Goal: Task Accomplishment & Management: Complete application form

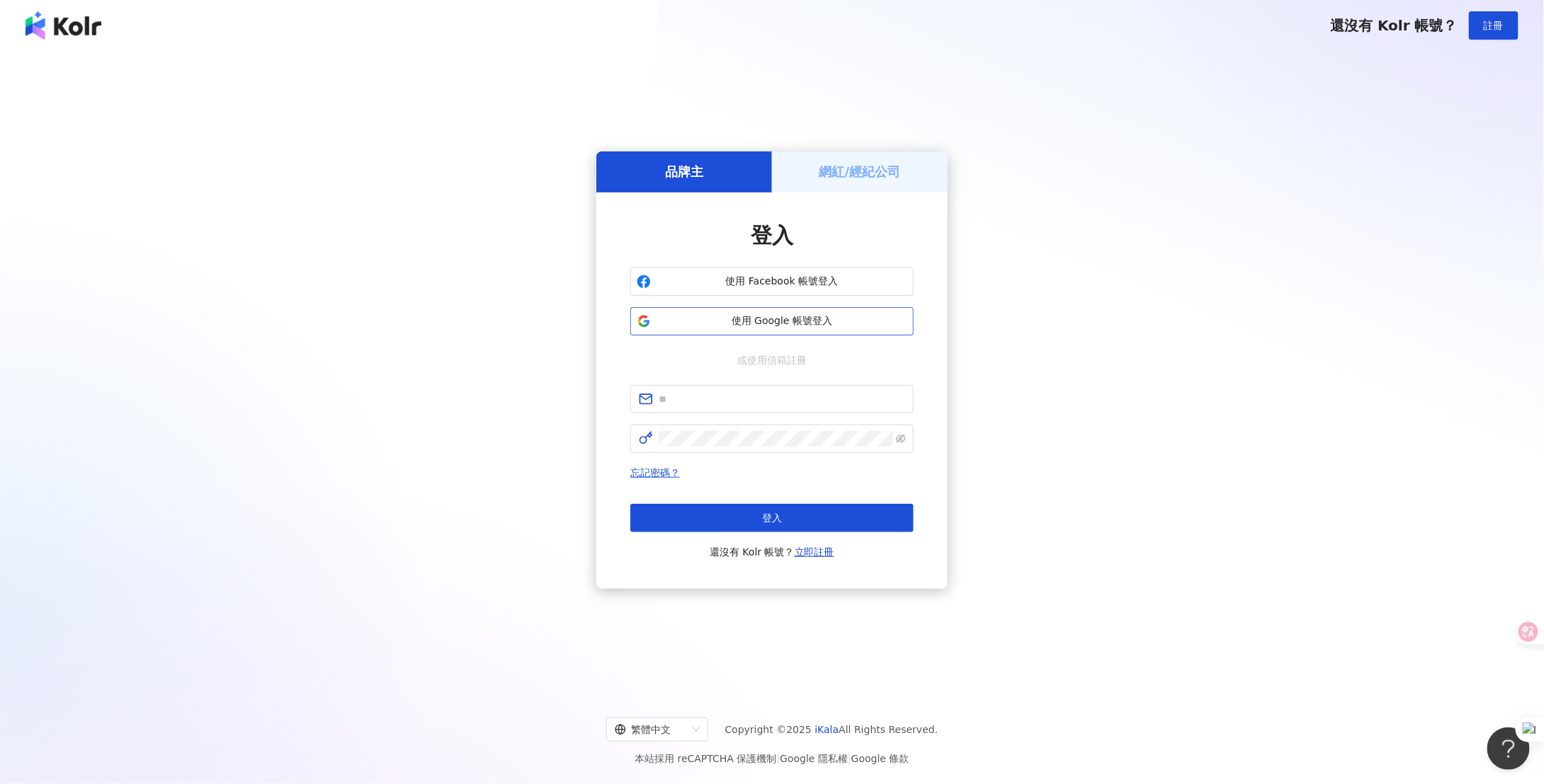
click at [760, 328] on span "使用 Google 帳號登入" at bounding box center [782, 321] width 251 height 14
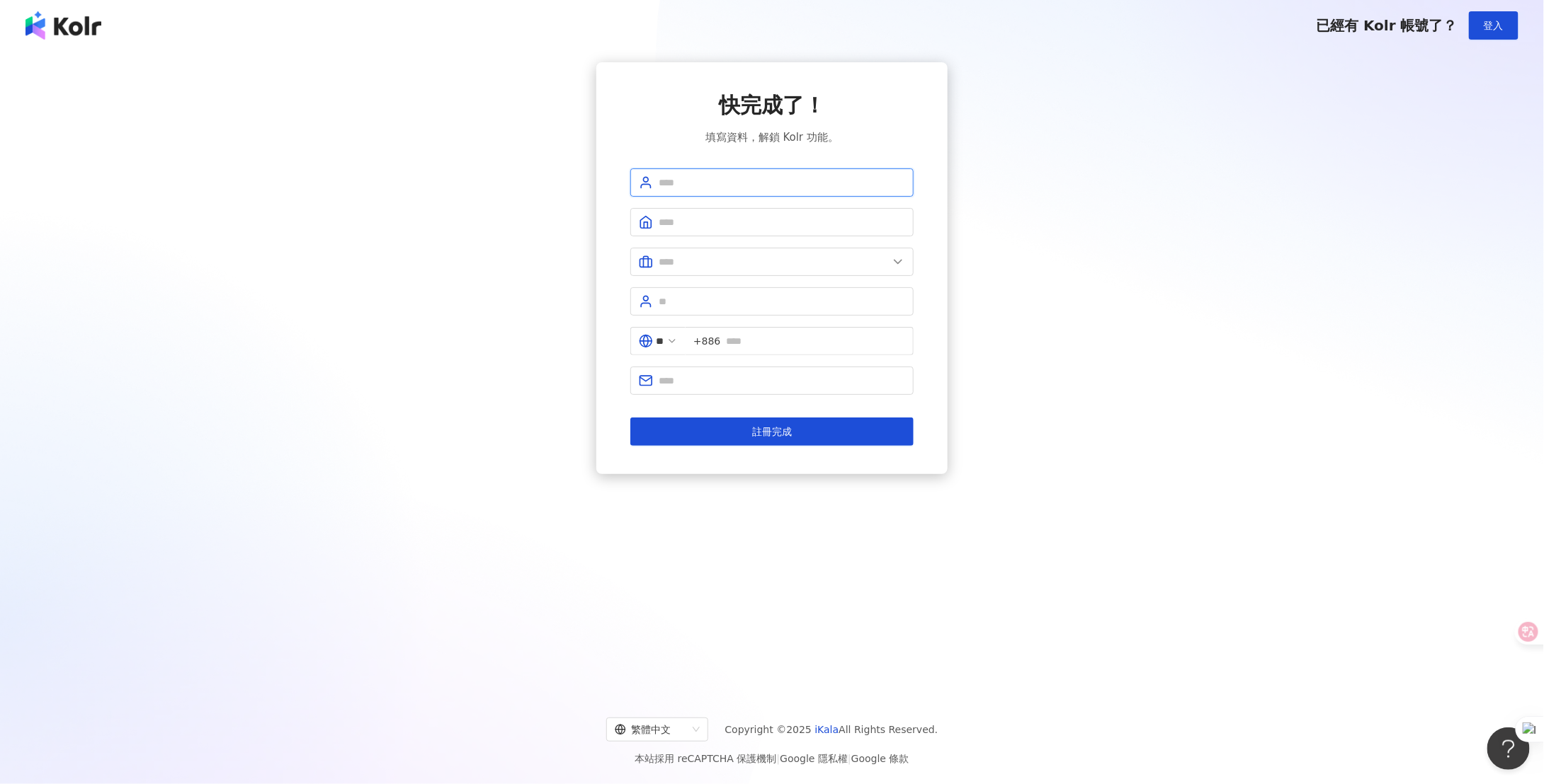
click at [745, 183] on input "text" at bounding box center [782, 183] width 247 height 15
click at [678, 339] on icon at bounding box center [672, 341] width 11 height 11
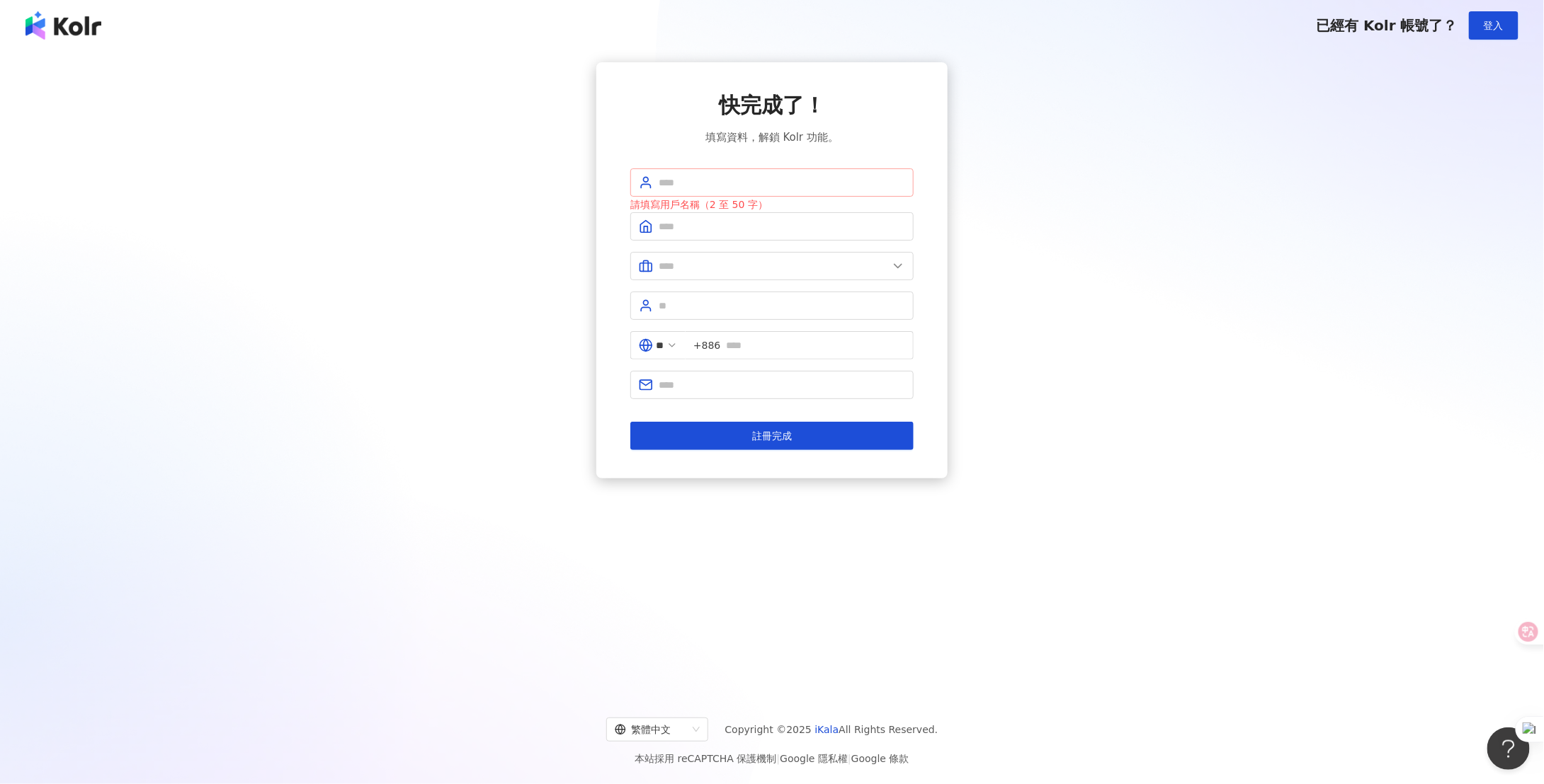
click at [718, 191] on span at bounding box center [771, 183] width 283 height 29
click at [721, 183] on input "text" at bounding box center [782, 183] width 247 height 15
type input "*"
click at [700, 219] on input "text" at bounding box center [782, 227] width 247 height 15
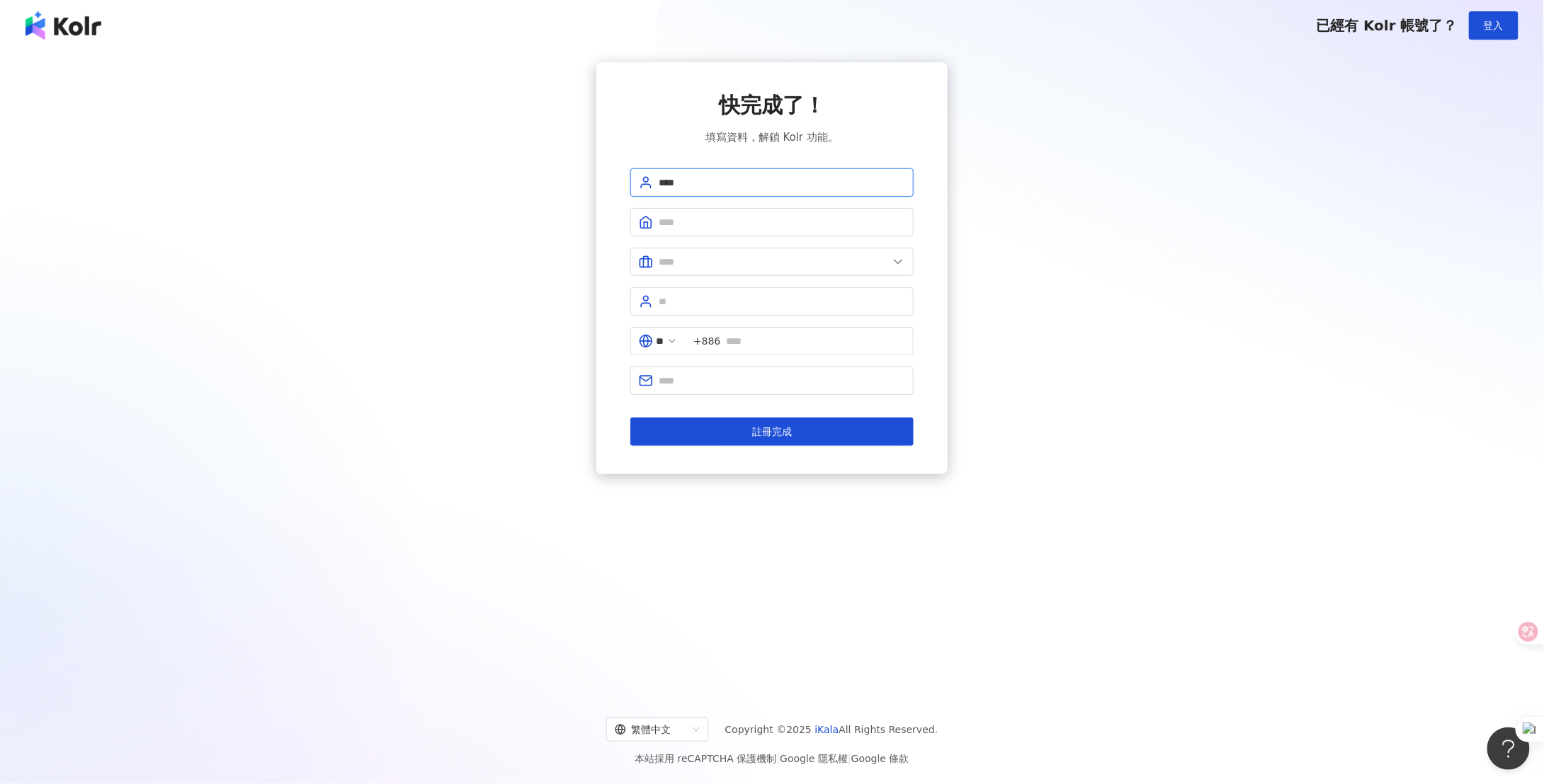
click at [694, 180] on input "****" at bounding box center [782, 183] width 247 height 15
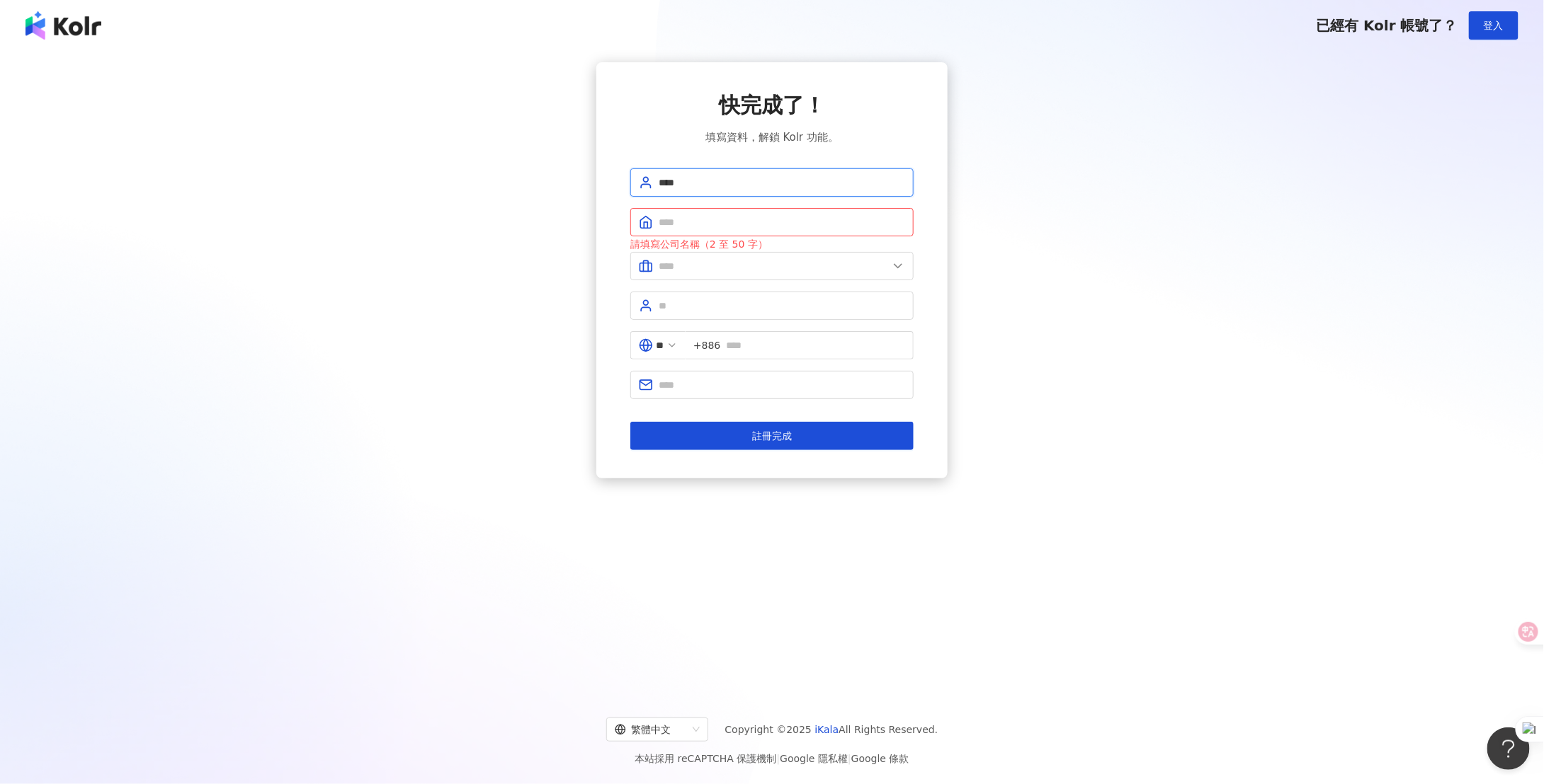
drag, startPoint x: 712, startPoint y: 185, endPoint x: 633, endPoint y: 175, distance: 79.6
click at [633, 175] on span "****" at bounding box center [771, 183] width 283 height 29
type input "*****"
click at [697, 222] on input "text" at bounding box center [782, 222] width 247 height 15
type input "**********"
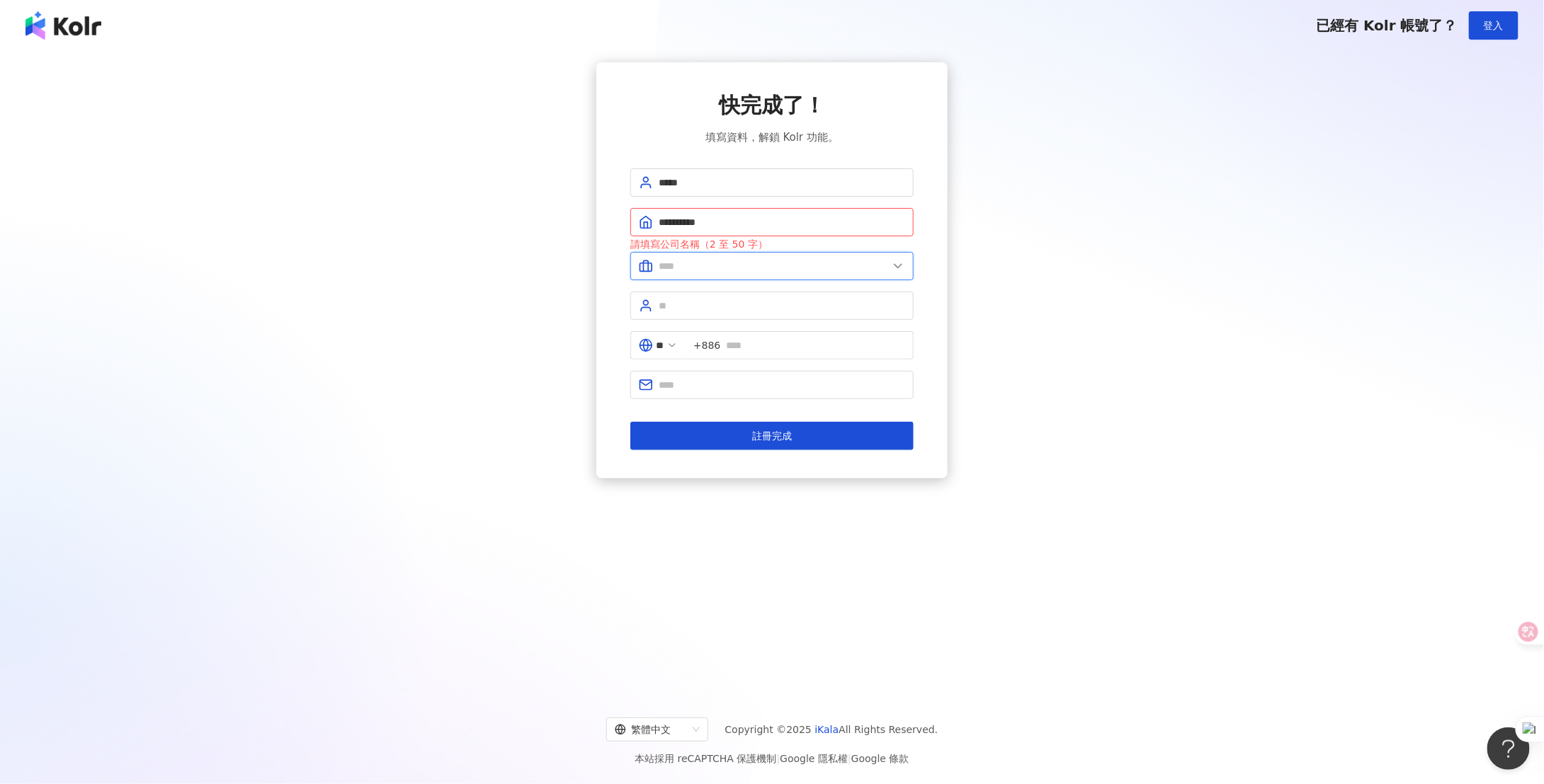
click at [685, 265] on input "text" at bounding box center [773, 266] width 230 height 15
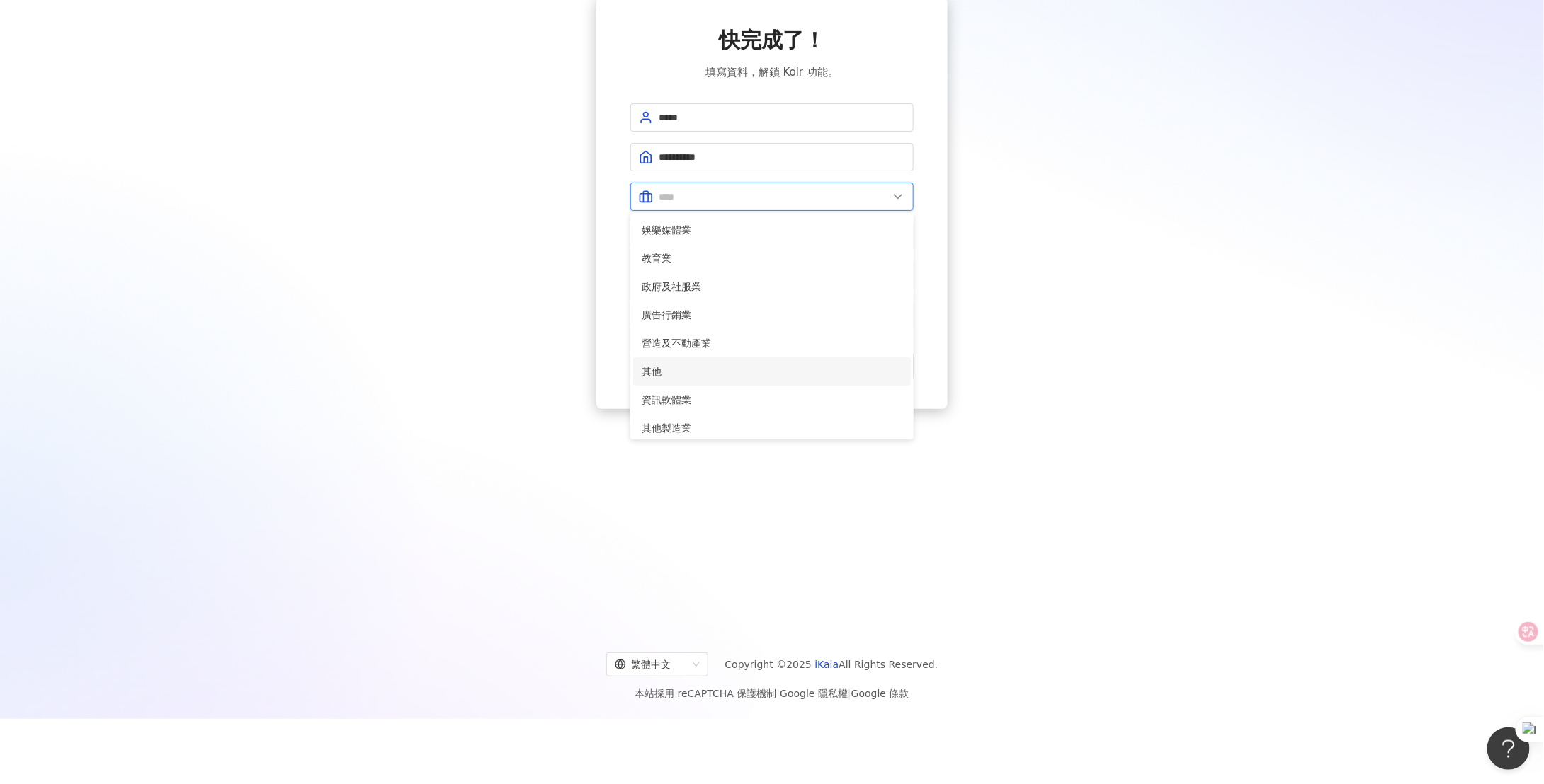
scroll to position [289, 0]
click at [682, 399] on span "資訊軟體業" at bounding box center [771, 394] width 260 height 15
type input "*****"
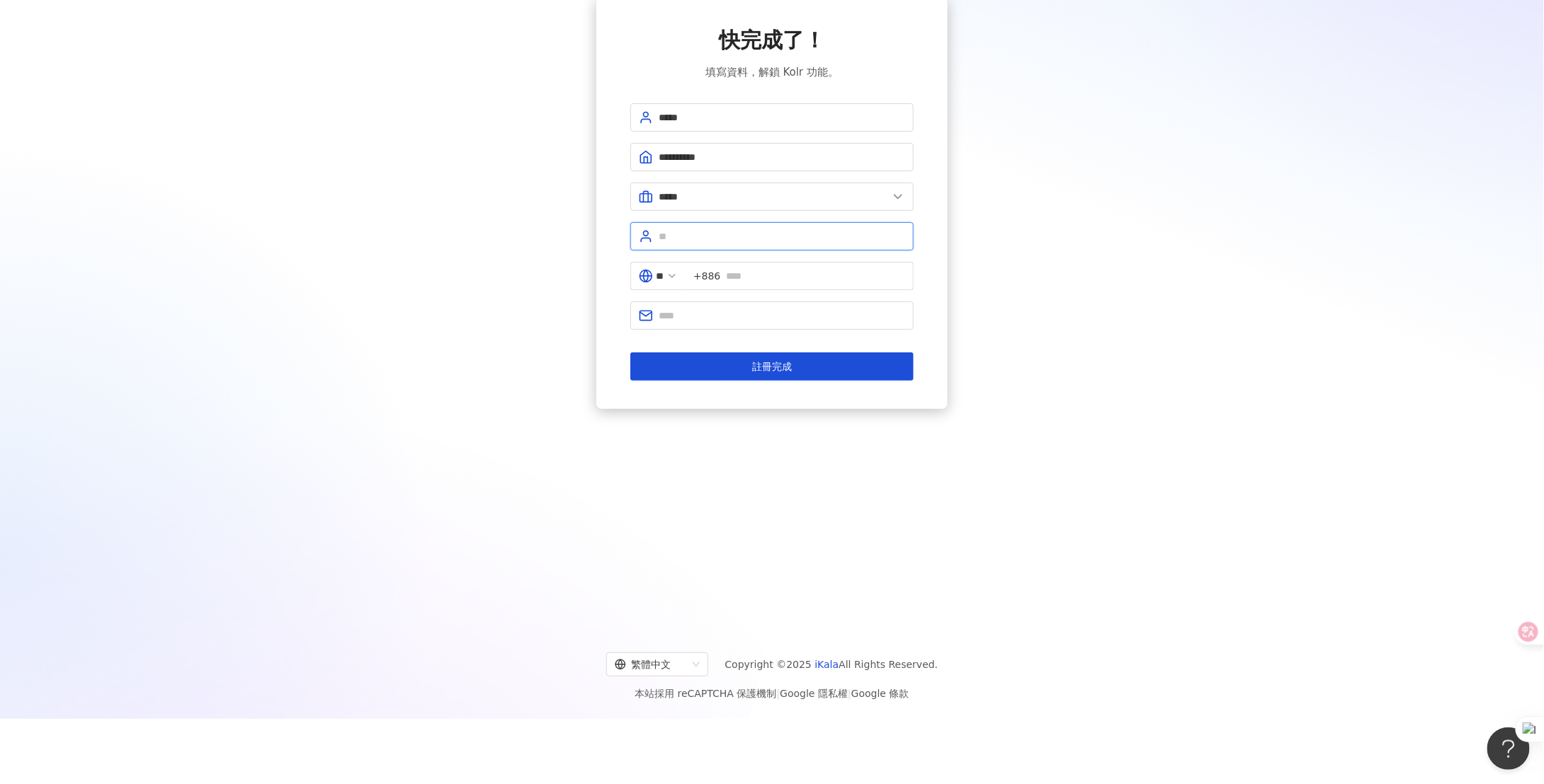
click at [707, 231] on input "text" at bounding box center [782, 236] width 247 height 15
click at [701, 319] on input "text" at bounding box center [782, 315] width 247 height 15
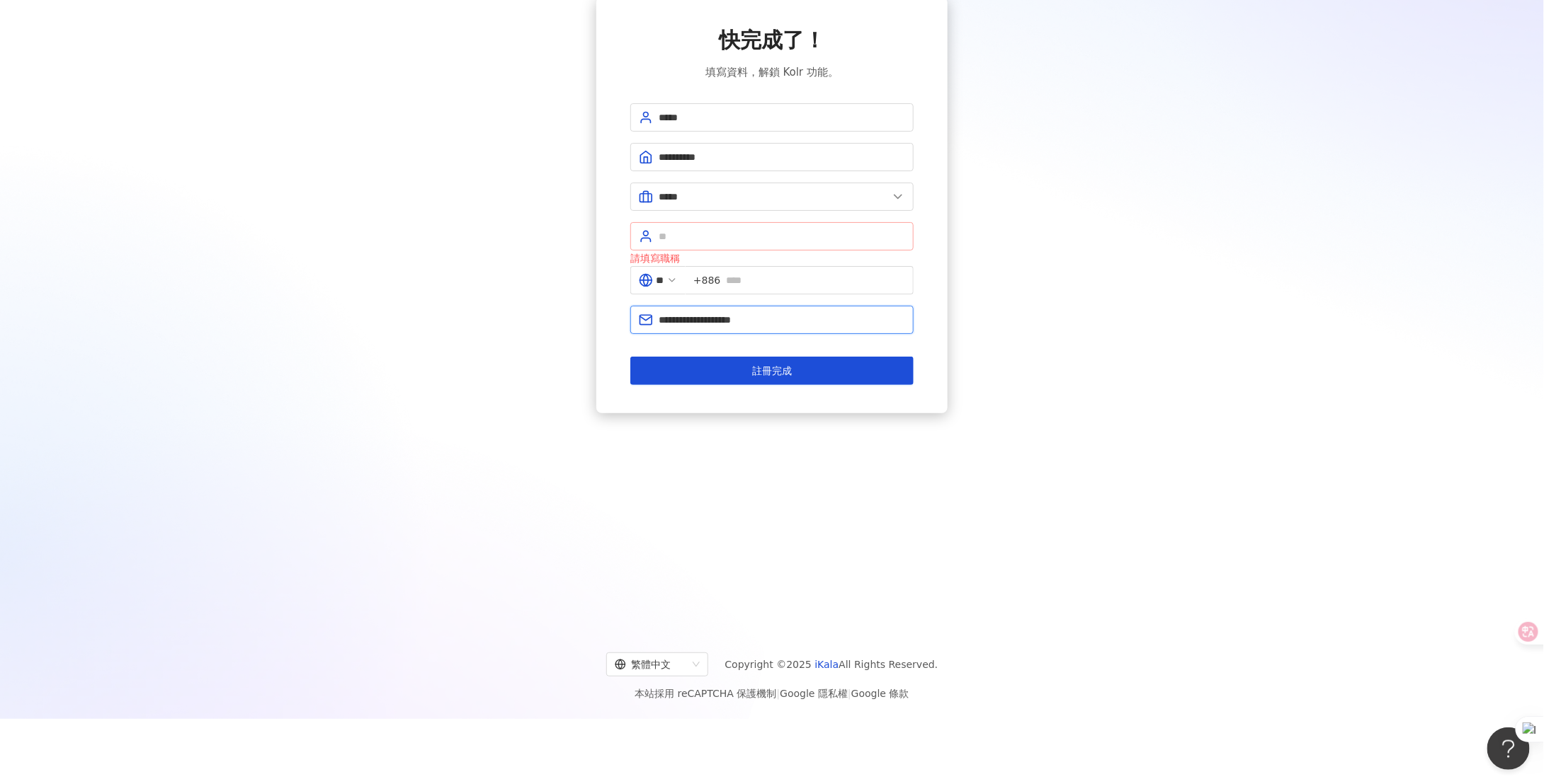
type input "**********"
click at [745, 237] on input "text" at bounding box center [782, 236] width 247 height 15
type input "*"
click at [726, 236] on input "text" at bounding box center [782, 236] width 247 height 15
paste input "*********"
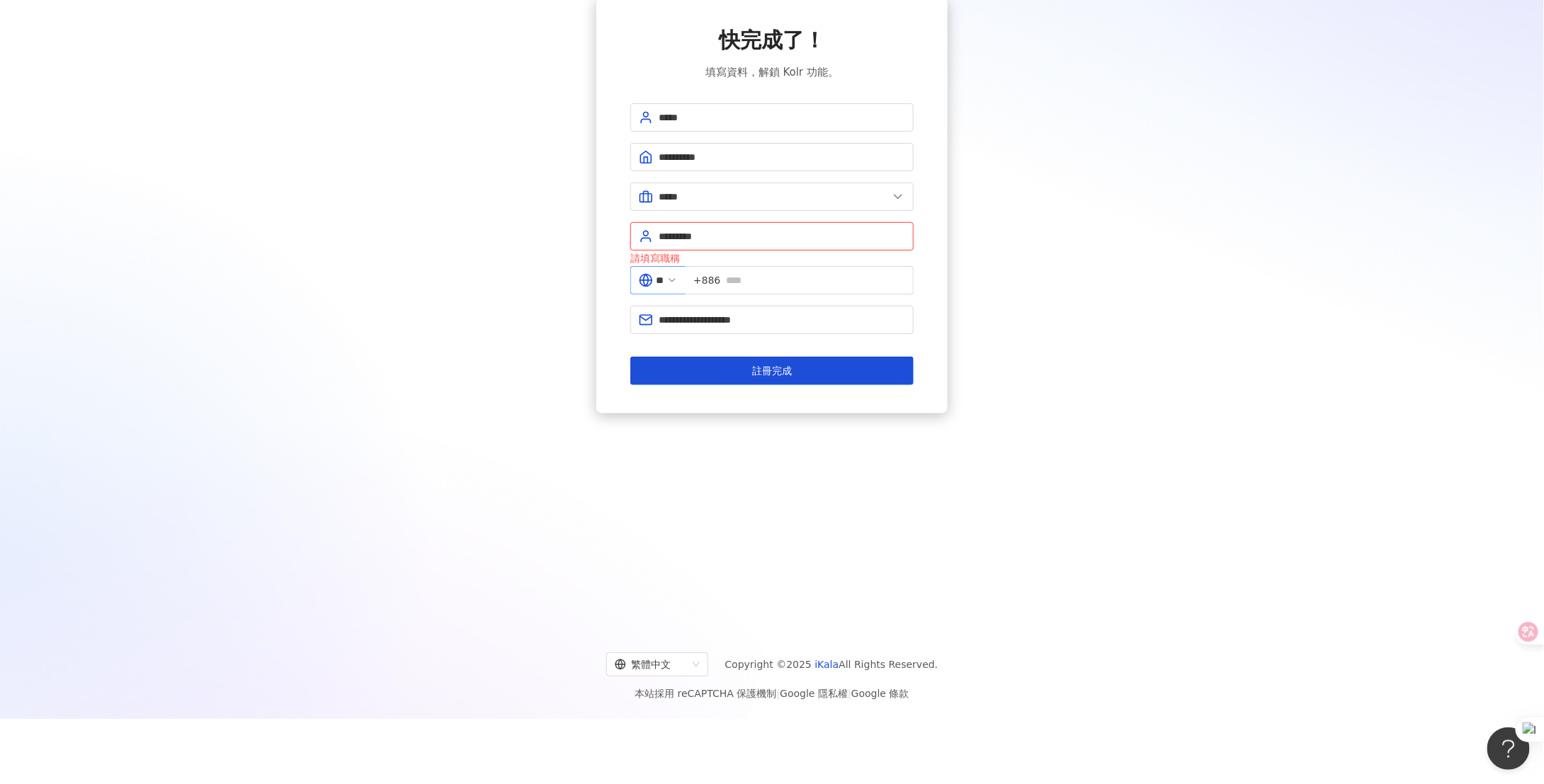
type input "*********"
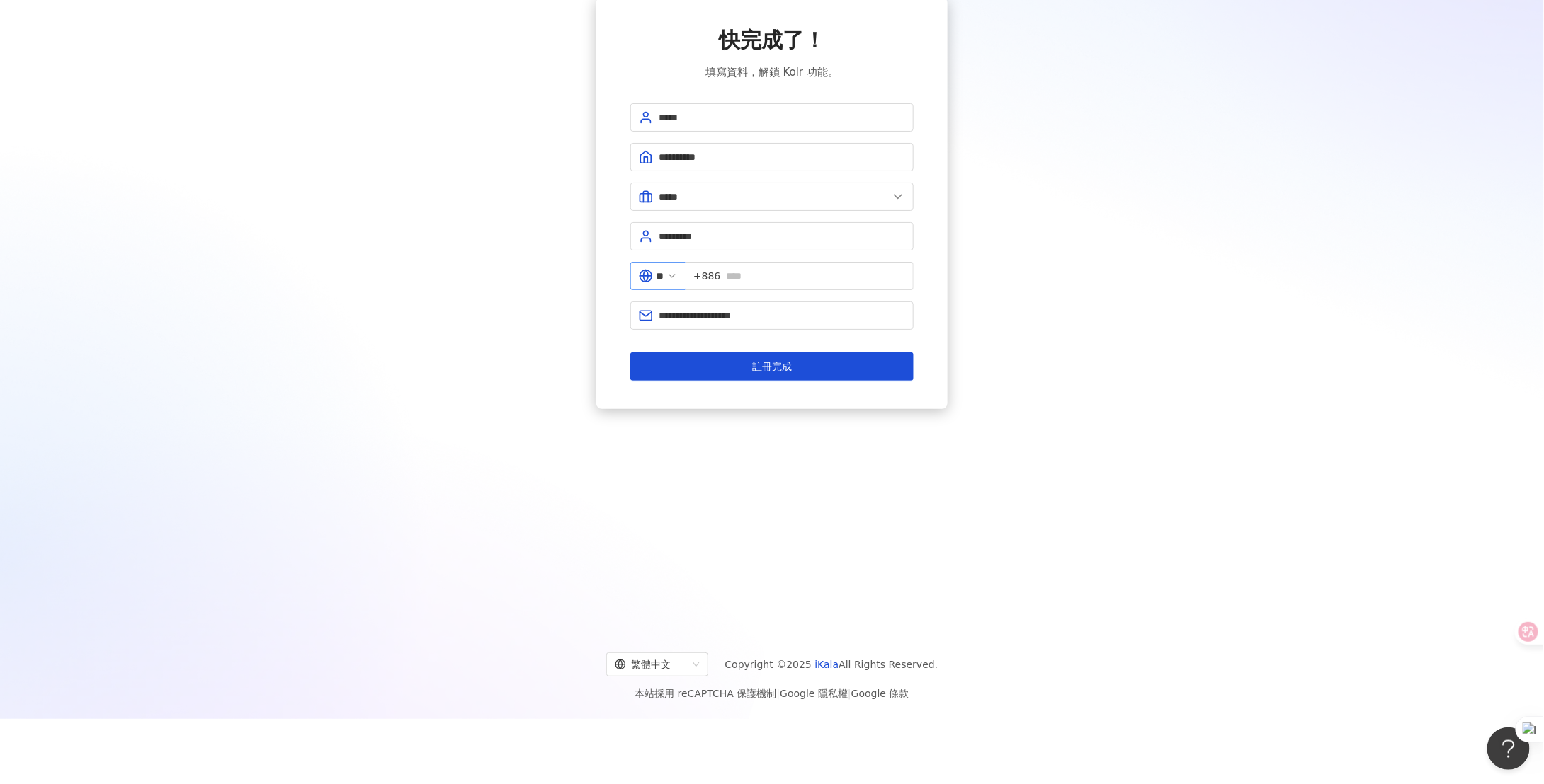
click at [678, 278] on icon at bounding box center [672, 276] width 11 height 11
click at [678, 275] on icon at bounding box center [672, 276] width 11 height 11
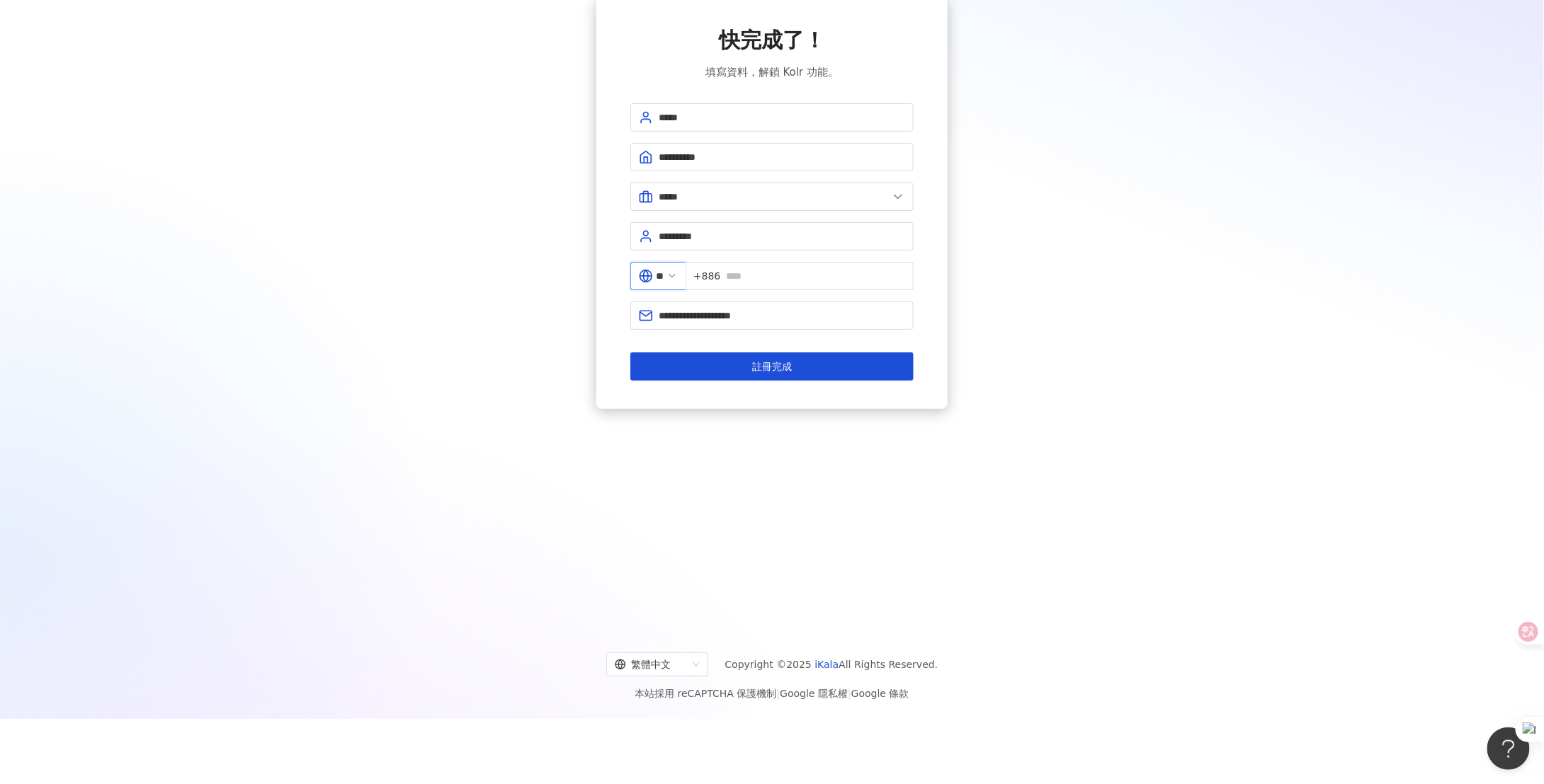
click at [663, 275] on input "**" at bounding box center [660, 276] width 8 height 15
click at [606, 414] on div "中國" at bounding box center [607, 424] width 136 height 26
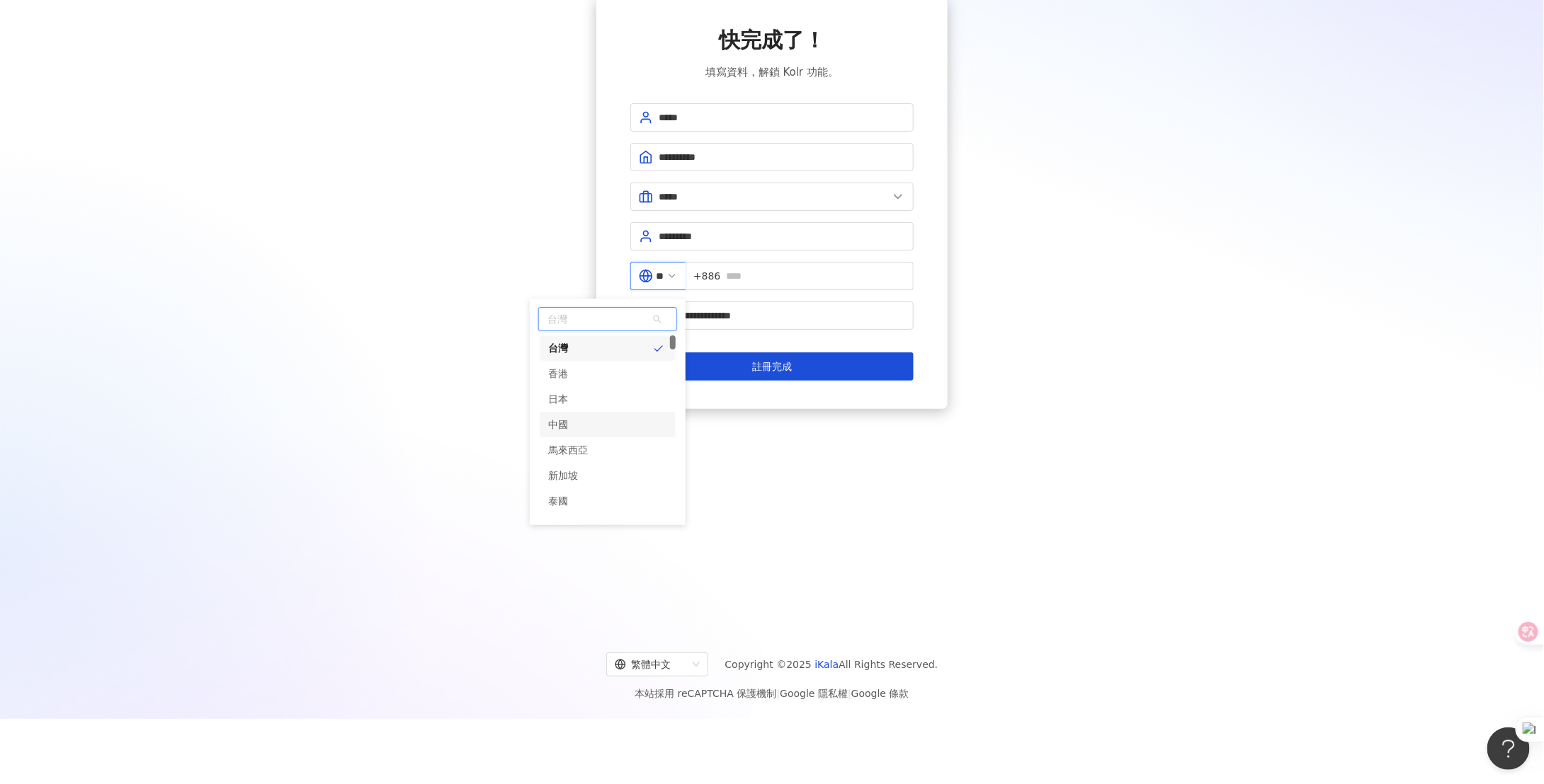
type input "**"
click at [758, 272] on input "text" at bounding box center [813, 276] width 185 height 15
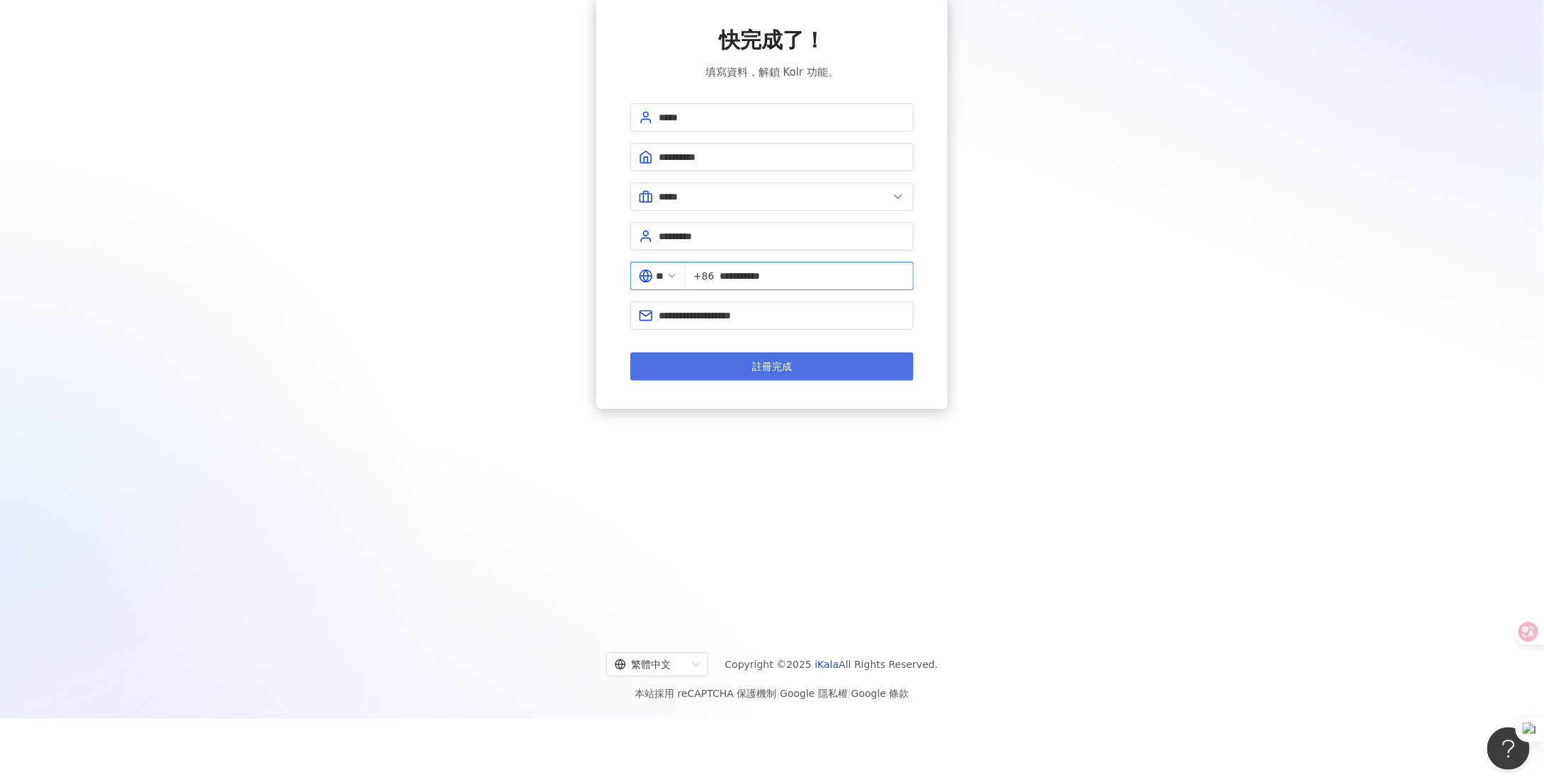
type input "**********"
click at [762, 373] on button "註冊完成" at bounding box center [771, 367] width 283 height 29
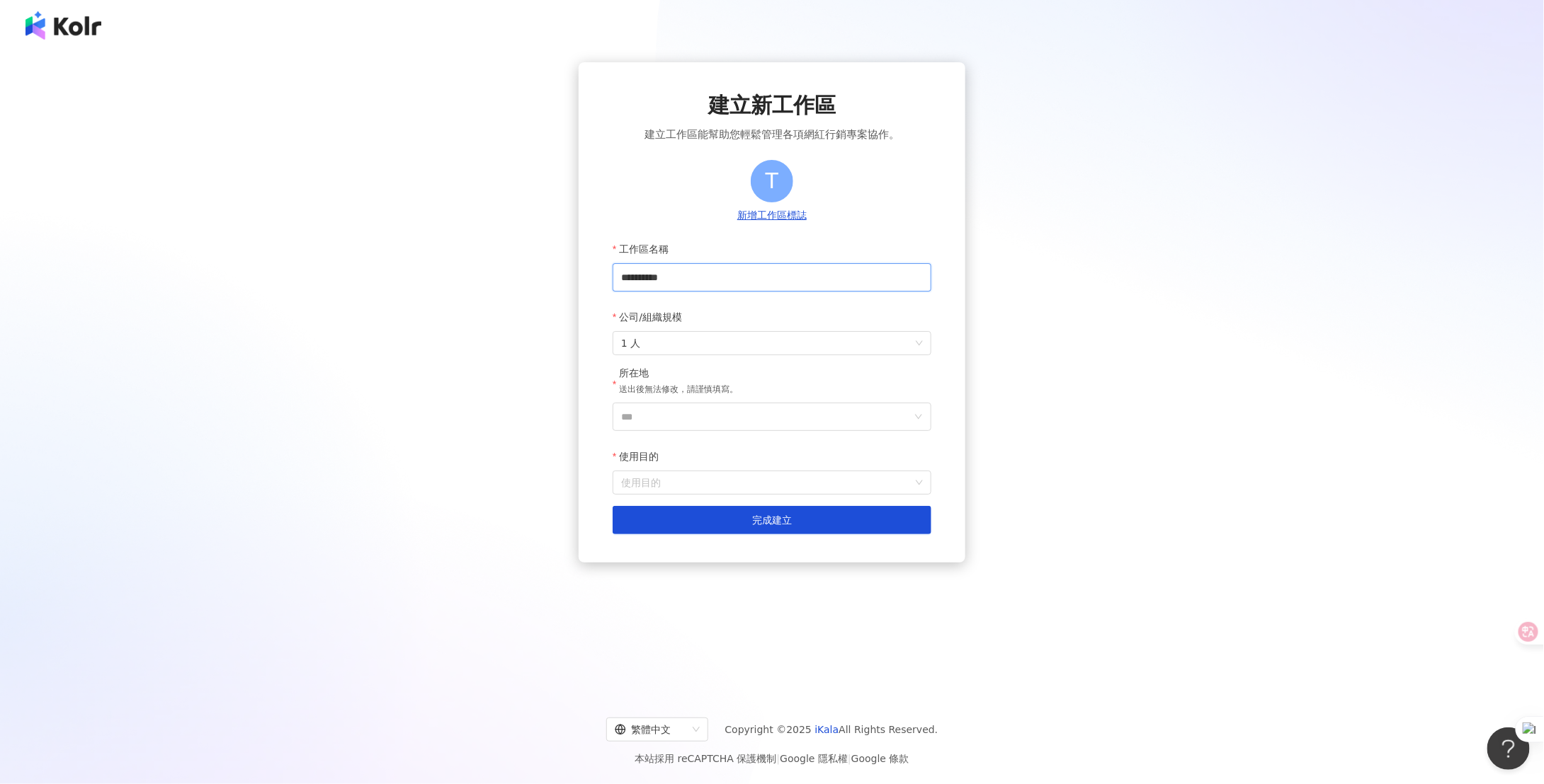
click at [694, 279] on input "**********" at bounding box center [772, 277] width 318 height 29
click at [700, 724] on span "繁體中文" at bounding box center [657, 730] width 85 height 23
click at [670, 344] on span "1 人" at bounding box center [772, 343] width 302 height 23
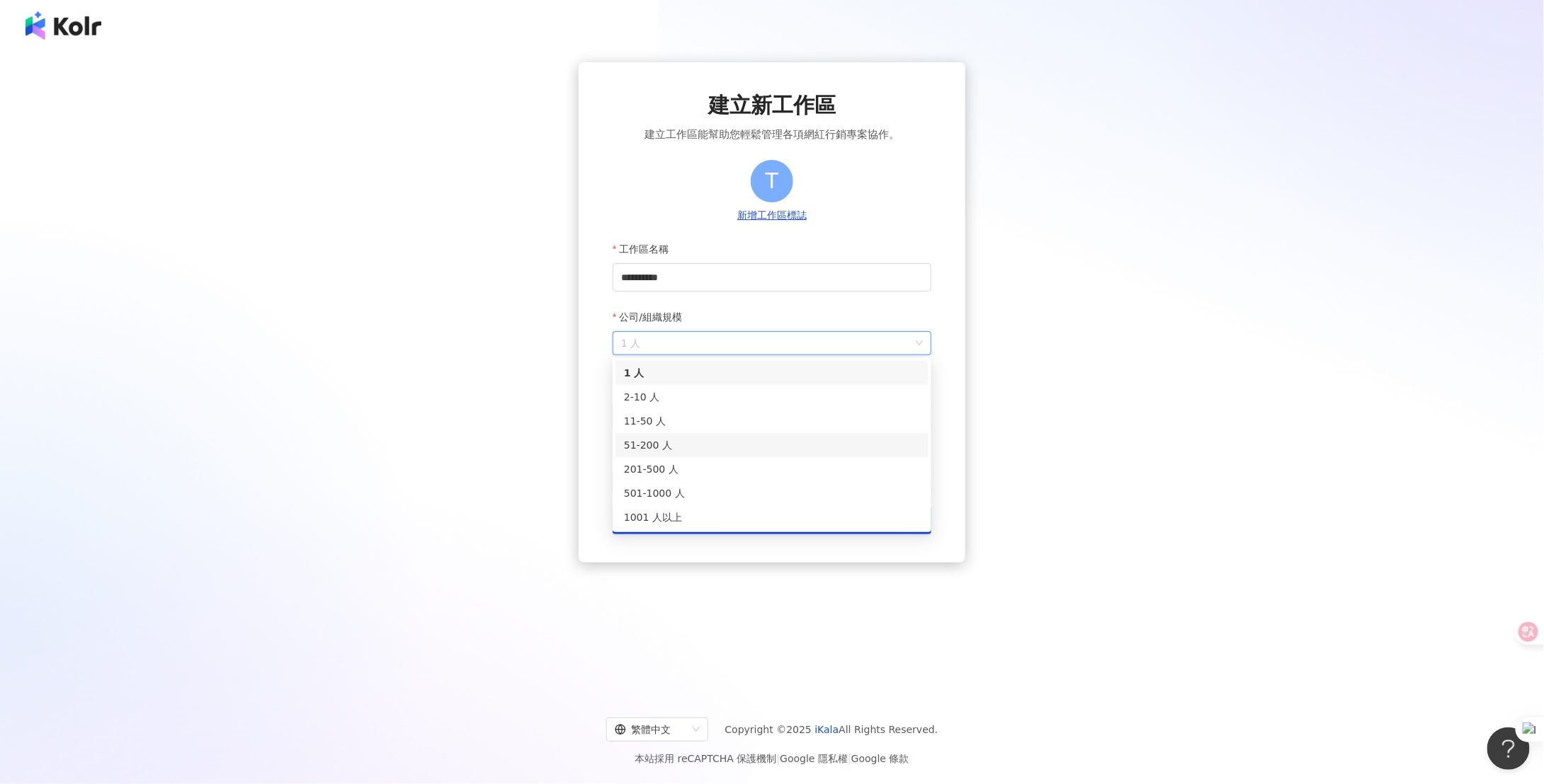
click at [659, 442] on div "51-200 人" at bounding box center [772, 445] width 296 height 15
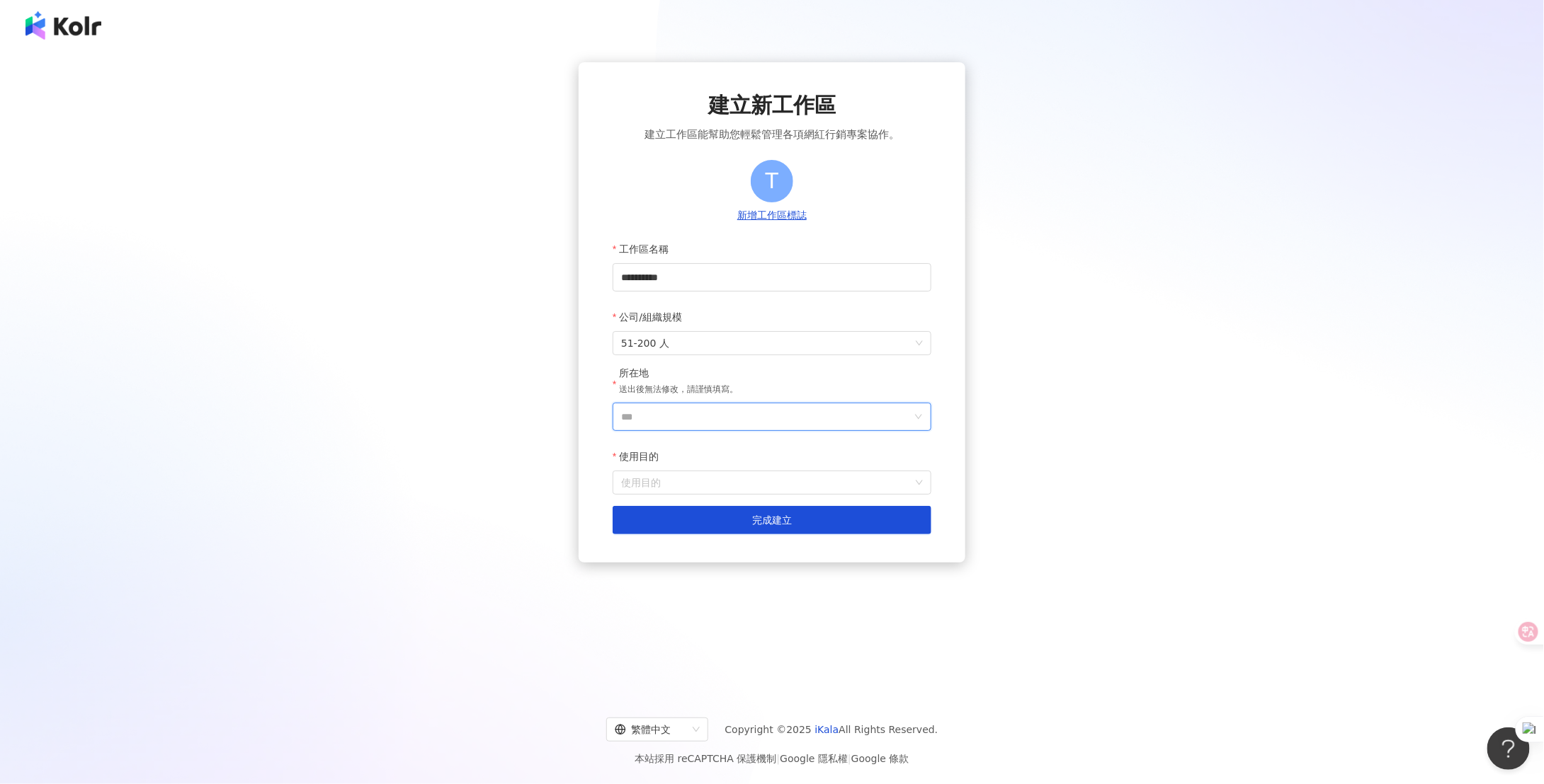
click at [669, 420] on input "***" at bounding box center [766, 417] width 291 height 27
click at [833, 535] on div "日本" at bounding box center [853, 540] width 136 height 26
click at [700, 477] on input "使用目的" at bounding box center [772, 483] width 302 height 23
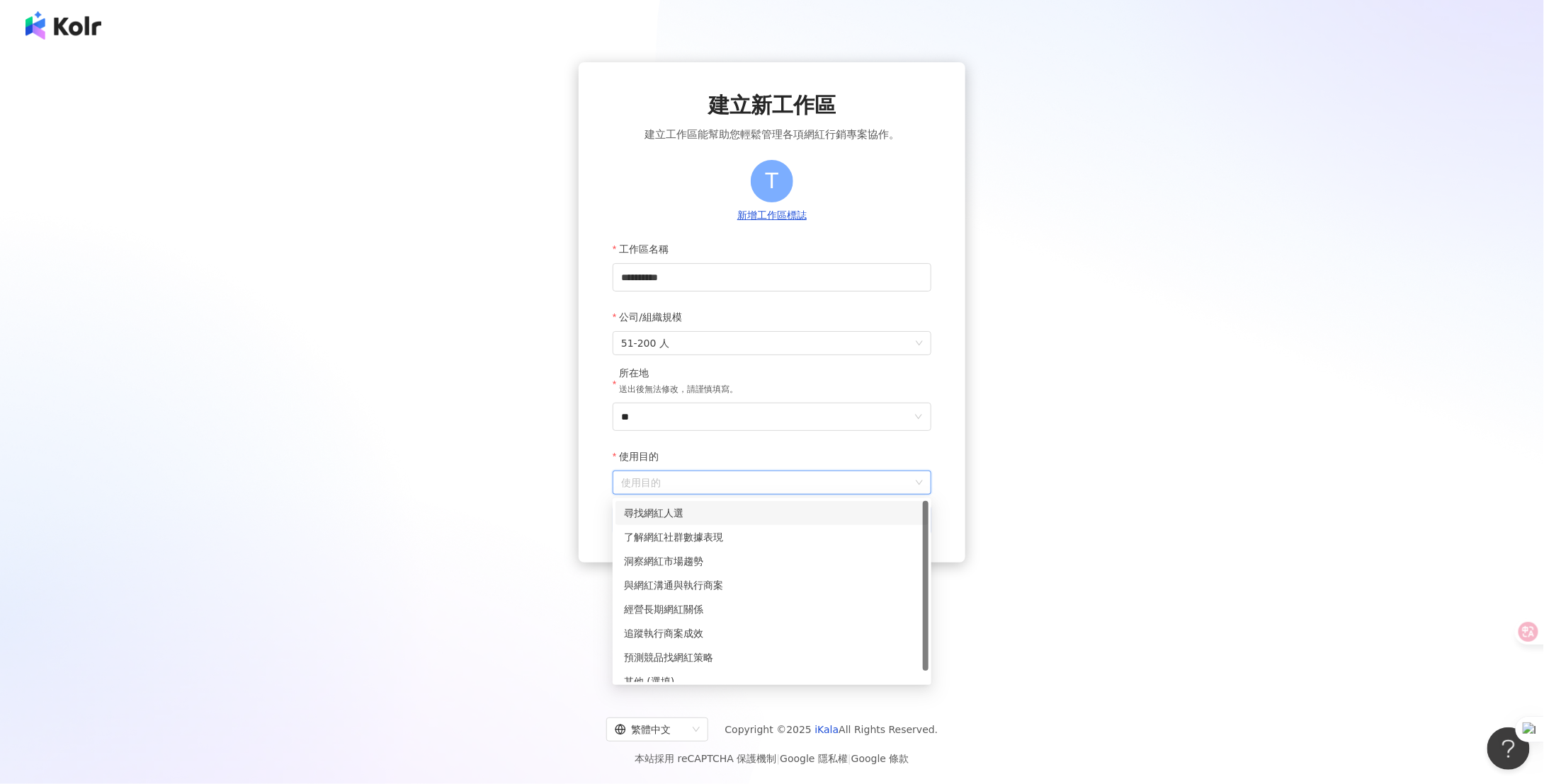
click at [720, 511] on div "尋找網紅人選" at bounding box center [772, 513] width 296 height 15
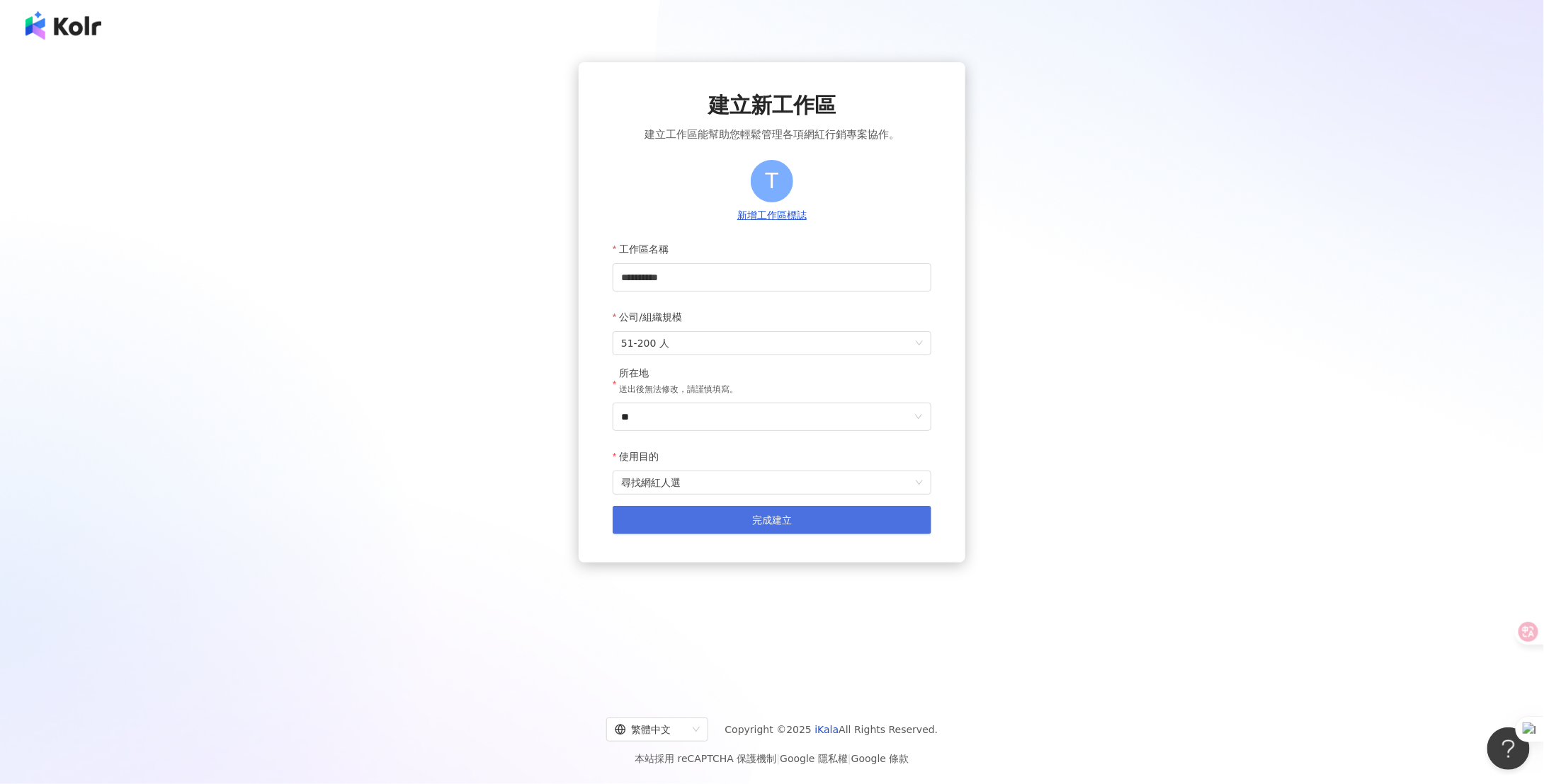
click at [751, 522] on button "完成建立" at bounding box center [772, 520] width 318 height 29
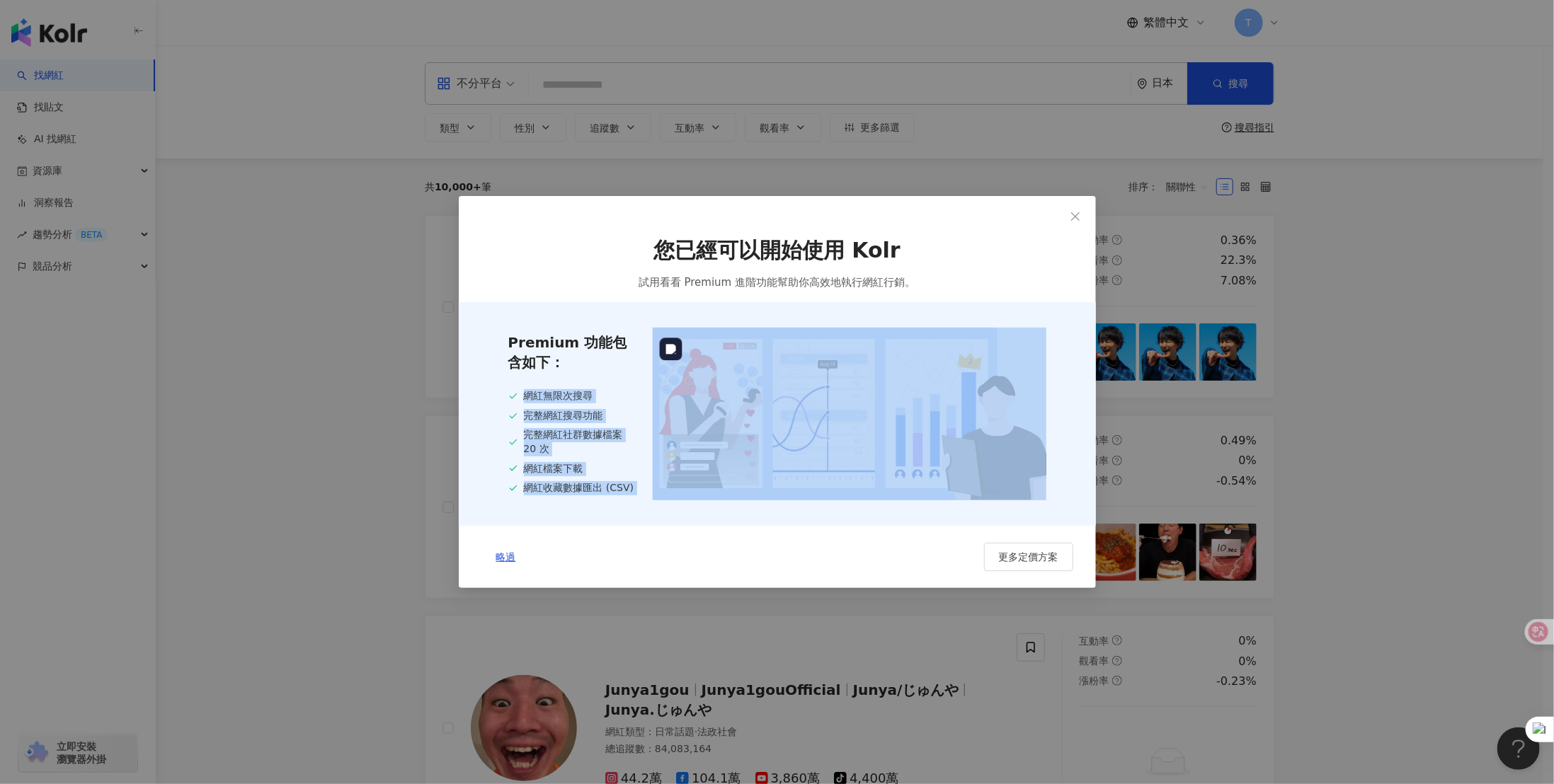
drag, startPoint x: 525, startPoint y: 397, endPoint x: 651, endPoint y: 494, distance: 159.0
click at [651, 494] on div "Premium 功能包含如下： 網紅無限次搜尋 完整網紅搜尋功能 完整網紅社群數據檔案 20 次 網紅檔案下載 網紅收藏數據匯出 (CSV)" at bounding box center [777, 413] width 637 height 224
drag, startPoint x: 1026, startPoint y: 558, endPoint x: 614, endPoint y: 525, distance: 413.3
click at [618, 525] on div "您已經可以開始使用 Kolr 試用看看 Premium 進階功能幫助你高效地執行網紅行銷。 Premium 功能包含如下： 網紅無限次搜尋 完整網紅搜尋功能 …" at bounding box center [777, 407] width 637 height 364
click at [1041, 561] on span "更多定價方案" at bounding box center [1028, 557] width 59 height 11
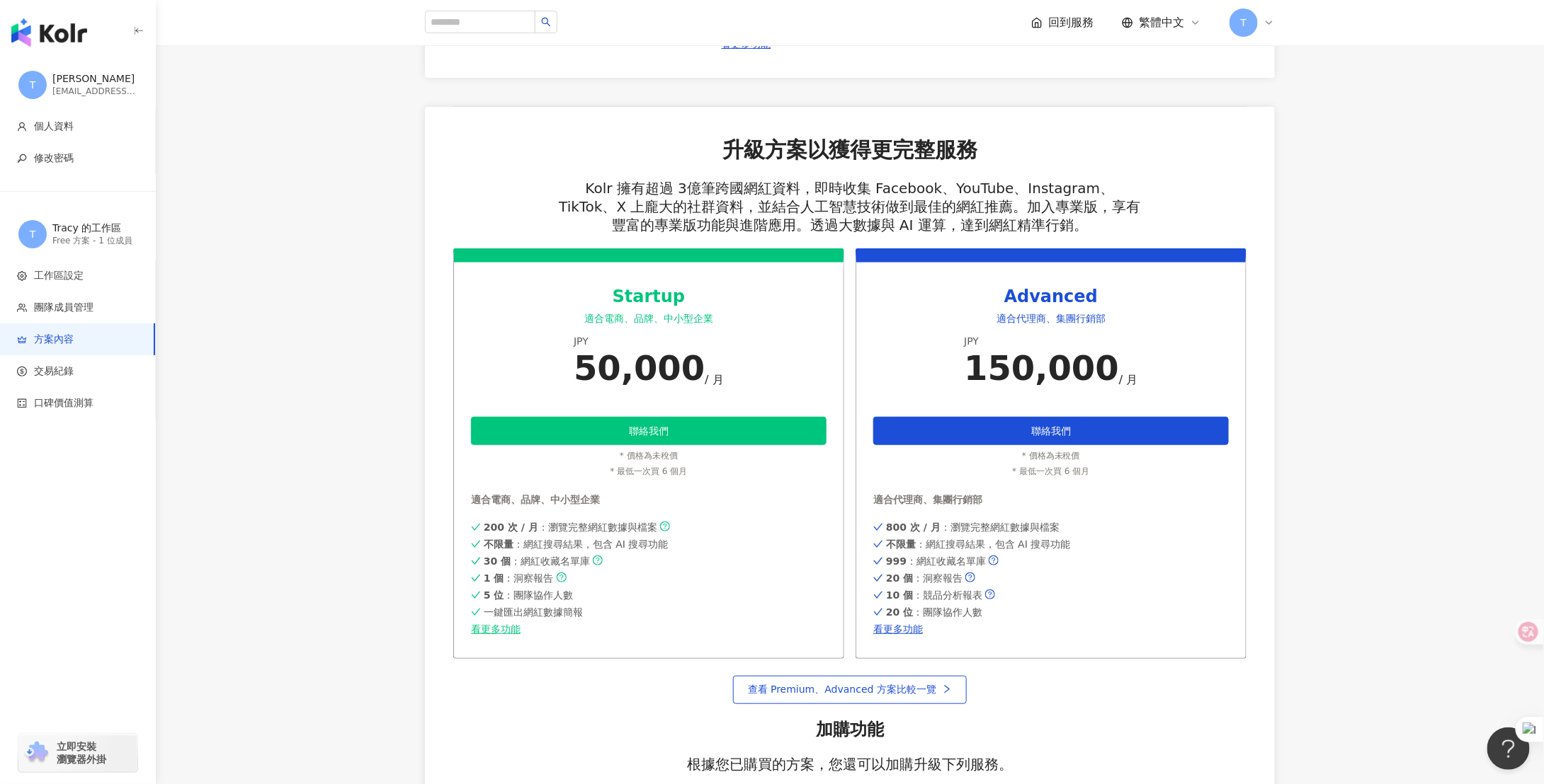
scroll to position [212, 0]
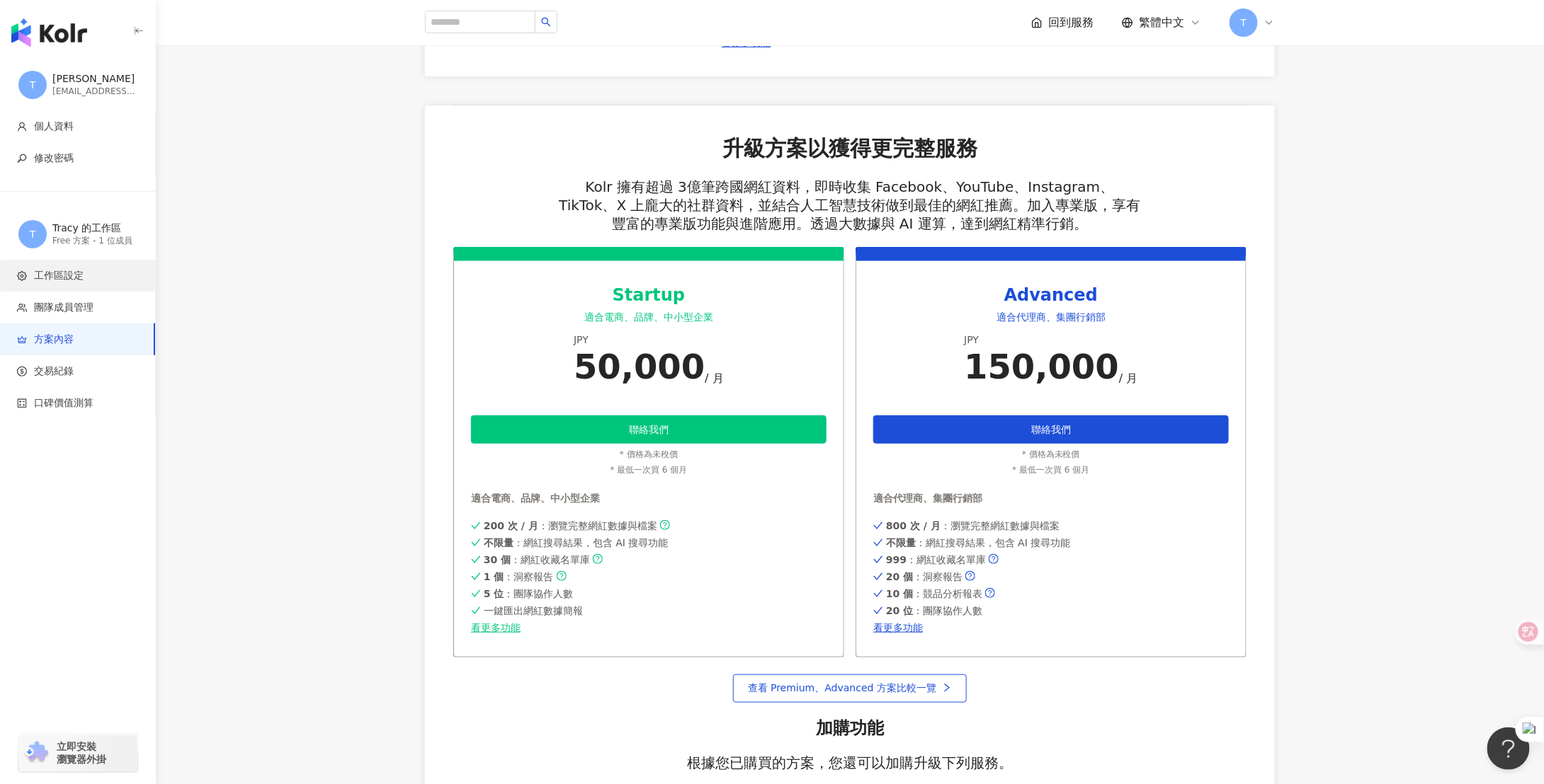
click at [51, 273] on span "工作區設定" at bounding box center [59, 275] width 50 height 14
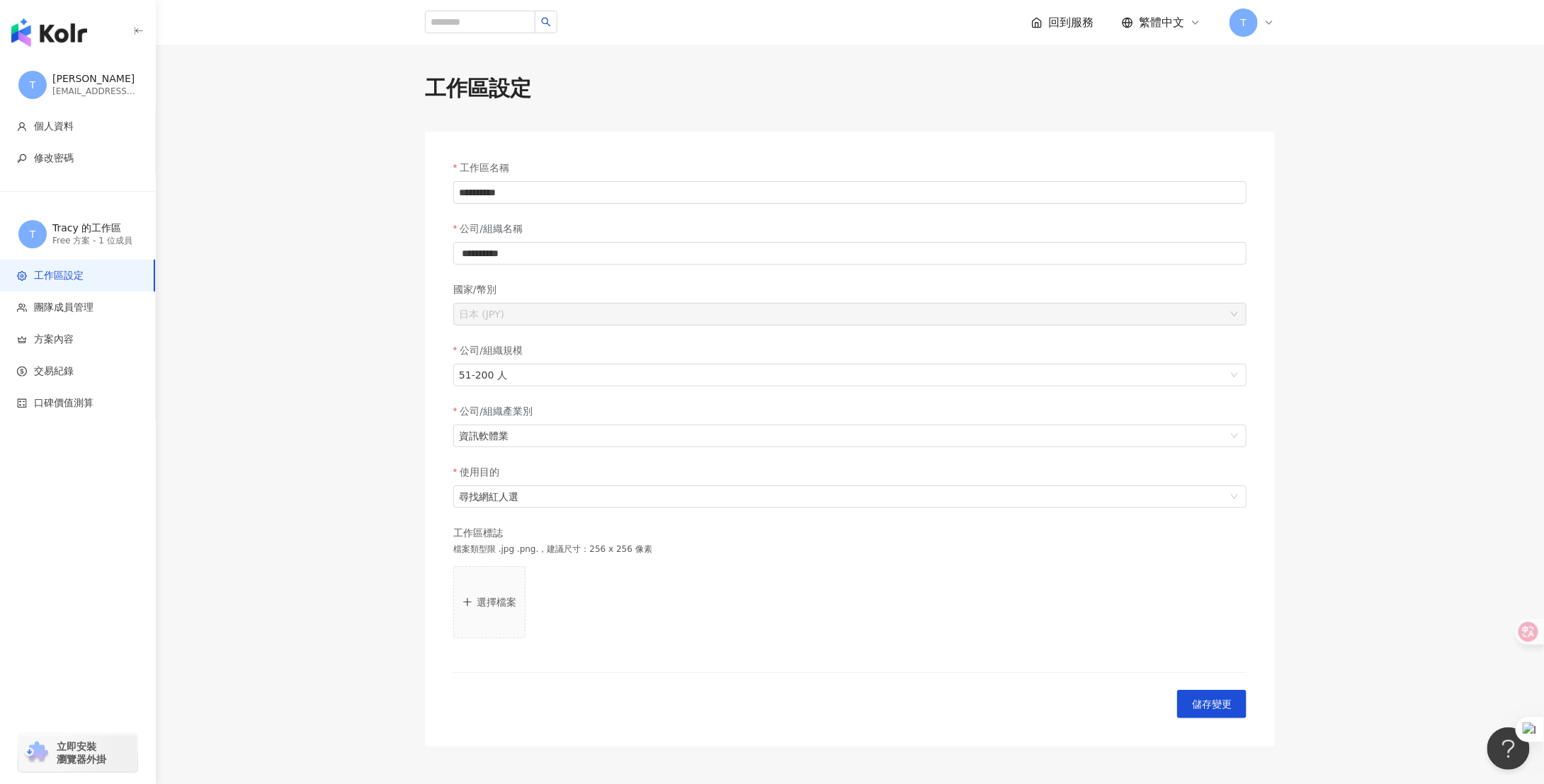
click at [1068, 21] on span "回到服務" at bounding box center [1071, 23] width 46 height 15
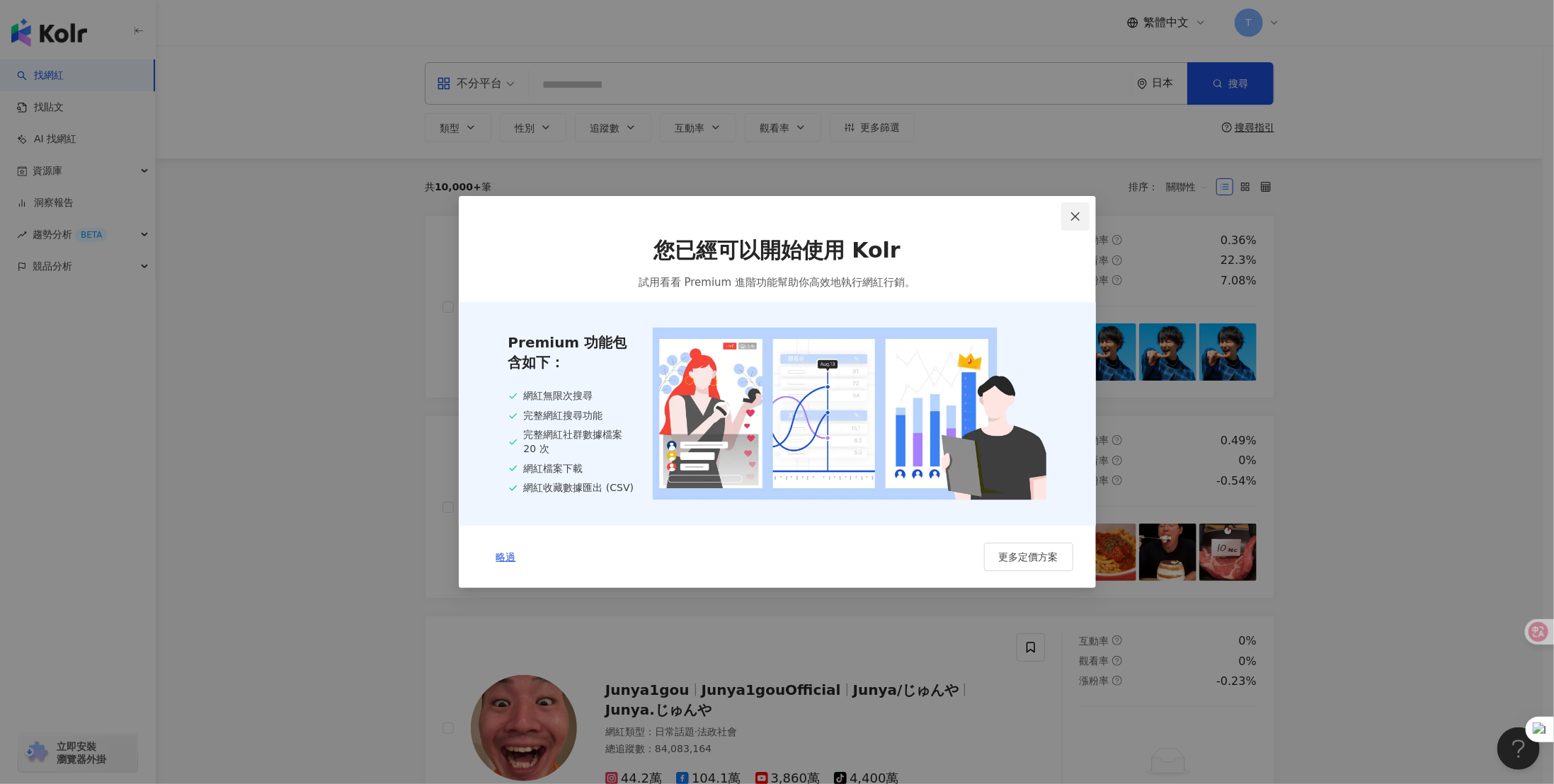
click at [1081, 214] on span "Close" at bounding box center [1076, 216] width 29 height 11
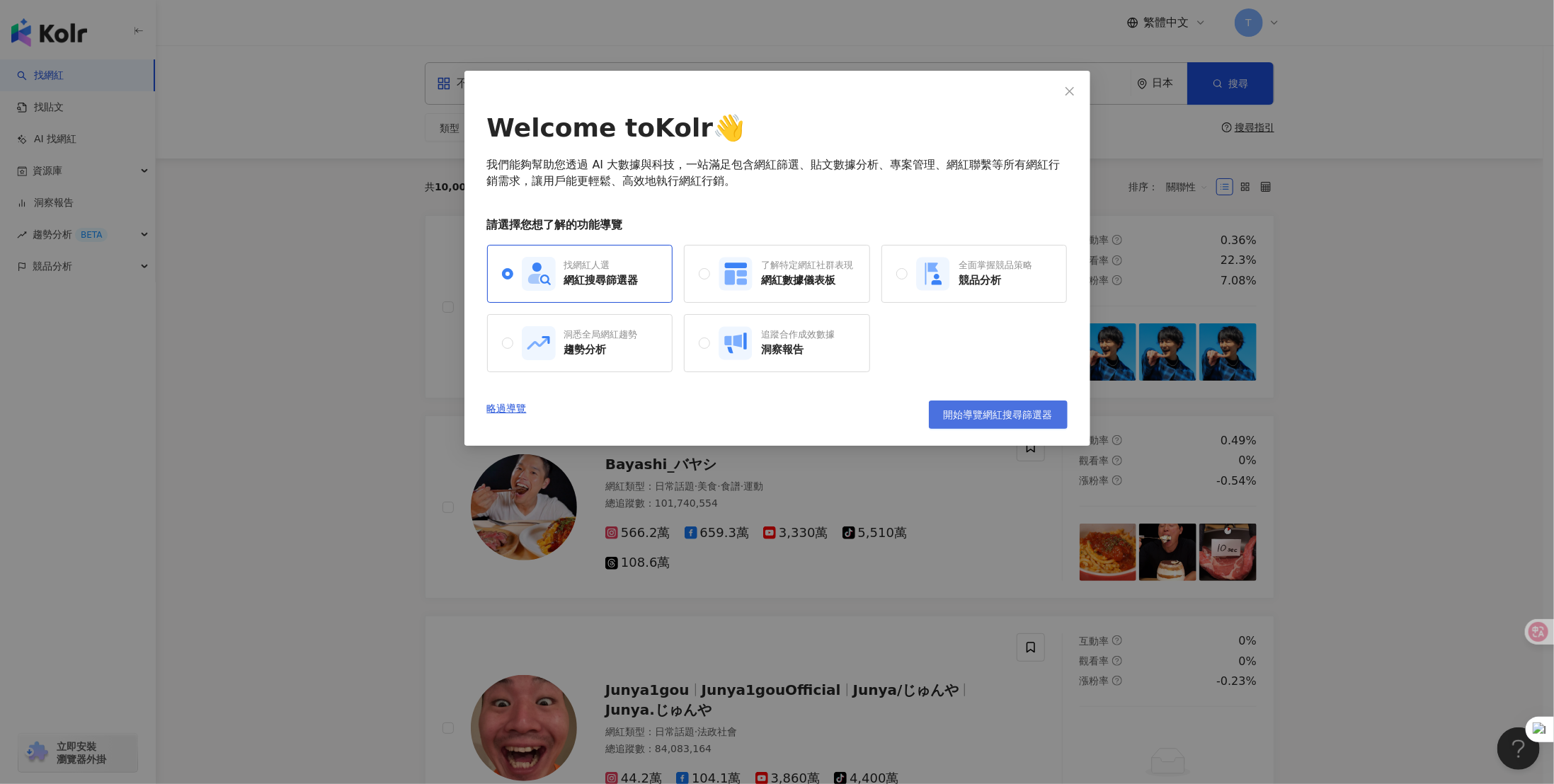
click at [990, 417] on span "開始導覽網紅搜尋篩選器" at bounding box center [998, 414] width 109 height 11
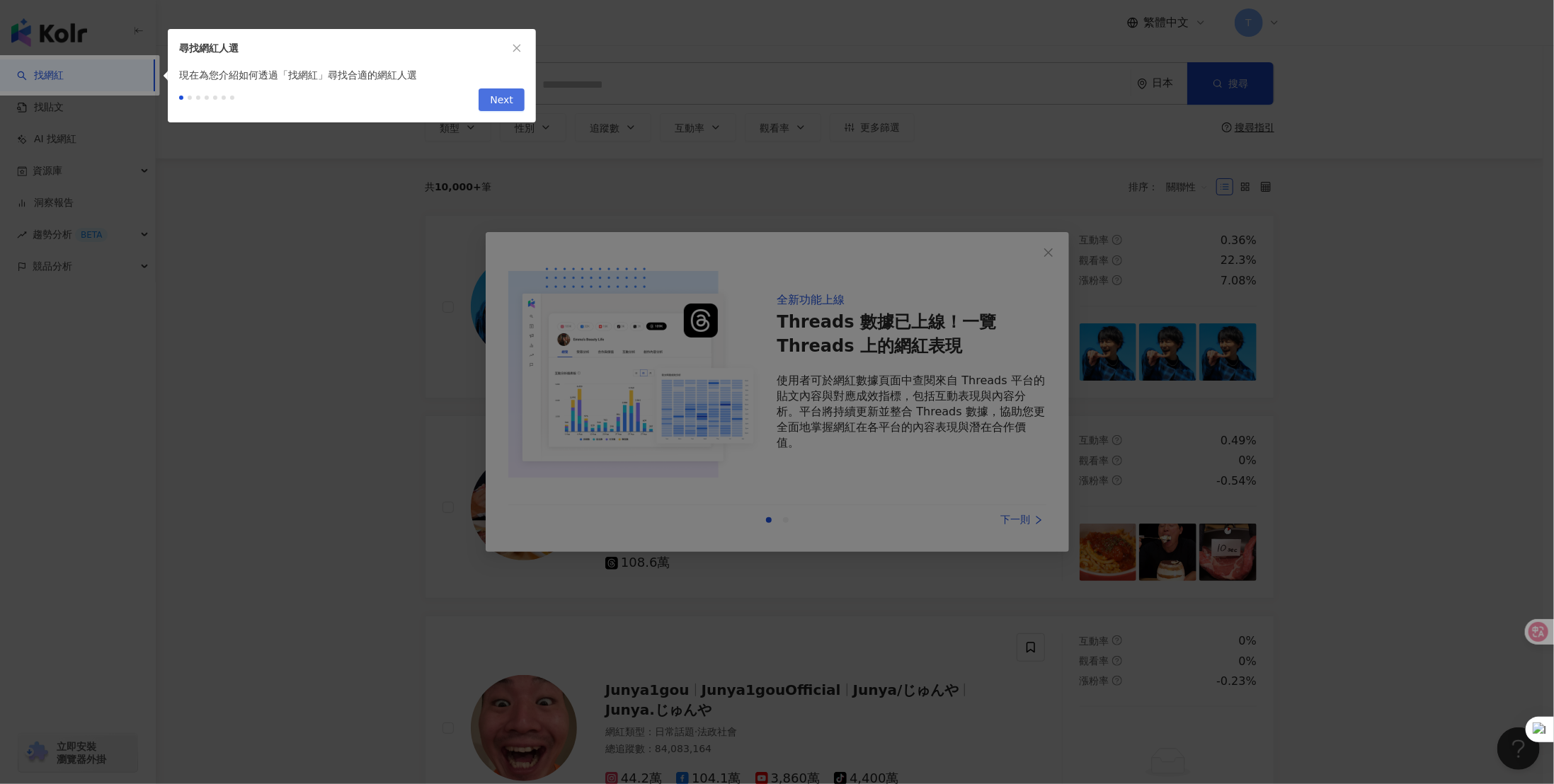
click at [510, 101] on span "Next" at bounding box center [501, 101] width 24 height 23
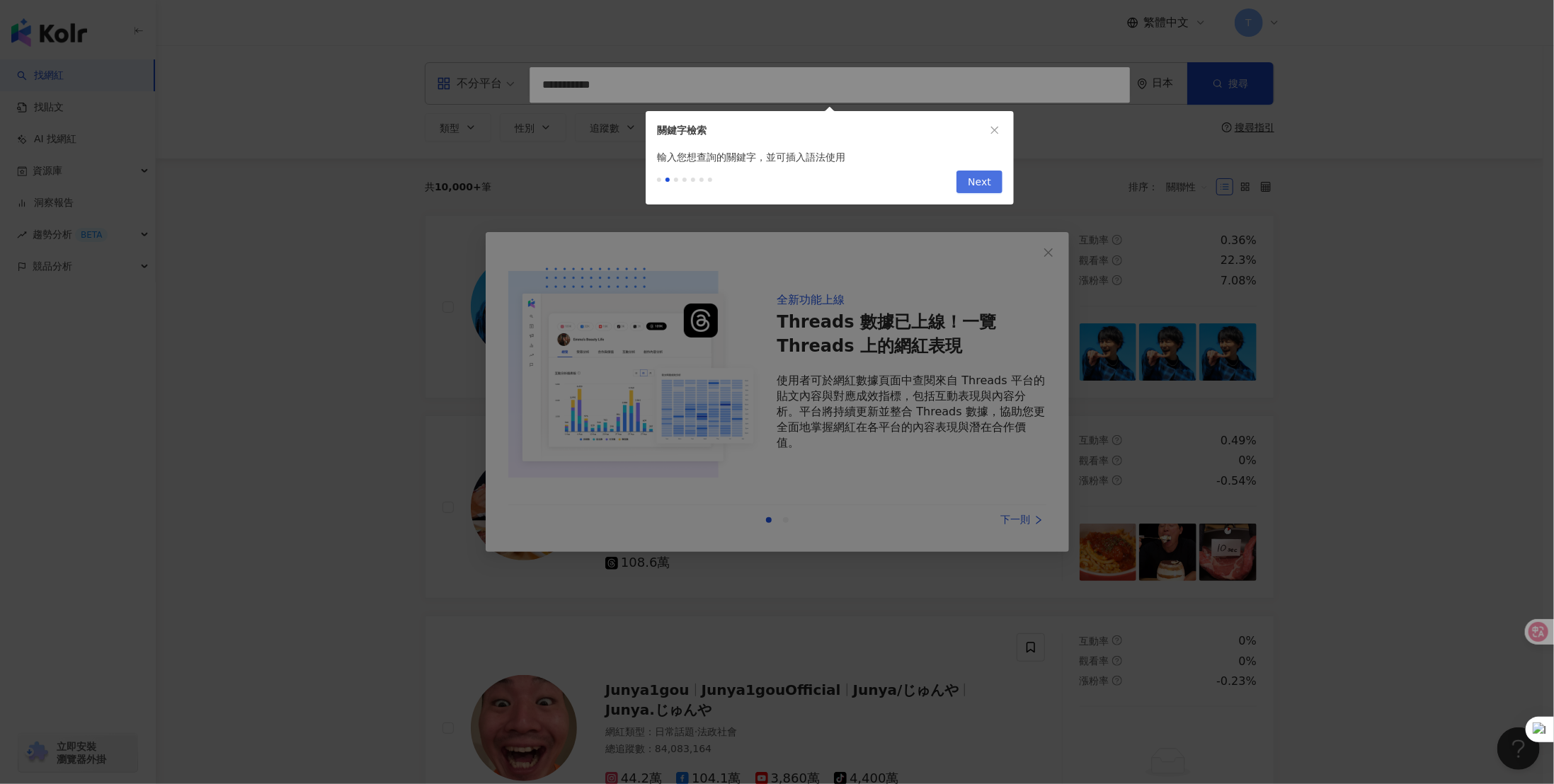
type input "**********"
click at [993, 185] on button "Next" at bounding box center [979, 182] width 46 height 23
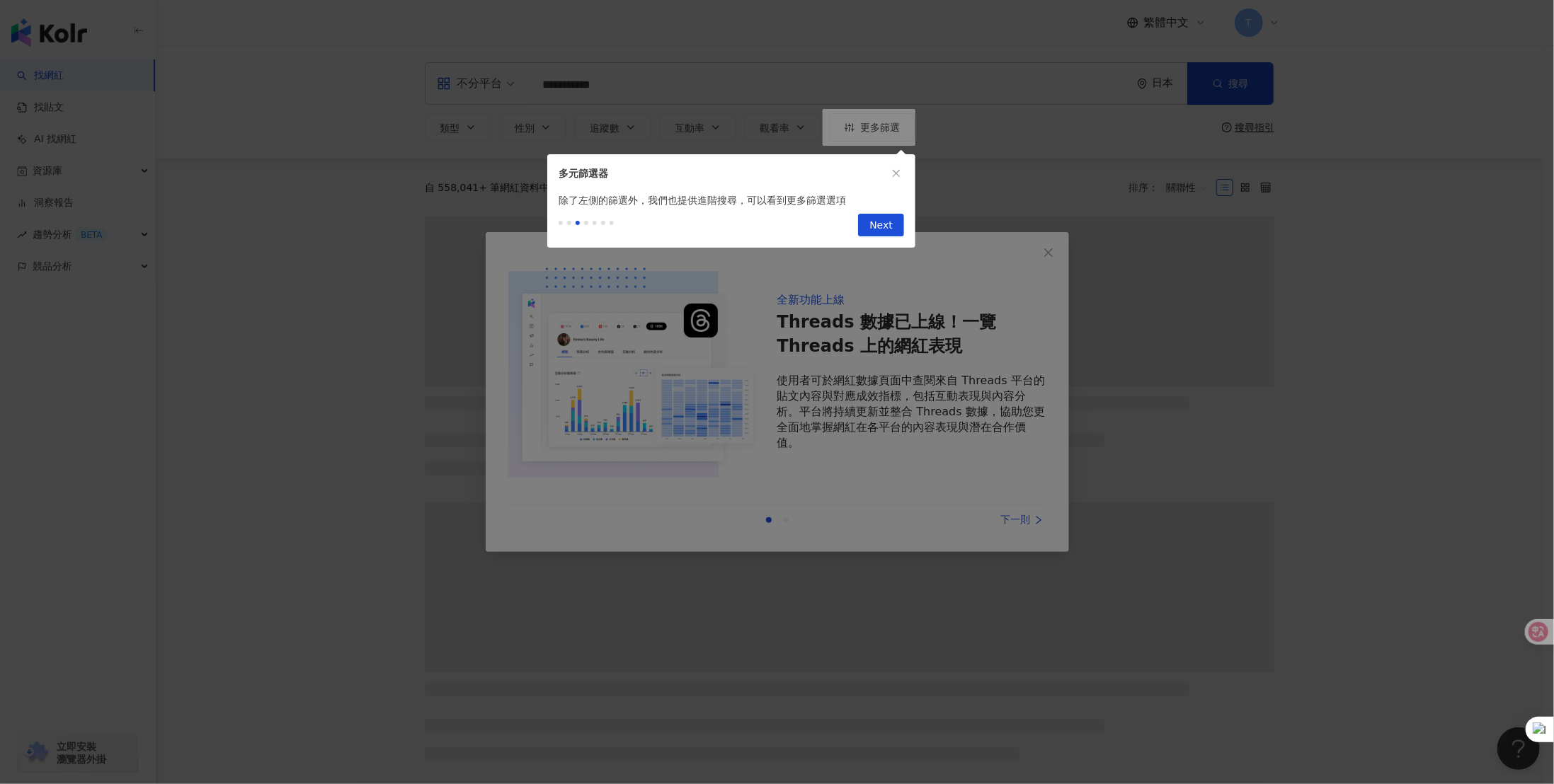
click at [891, 238] on div "Previous Next" at bounding box center [731, 228] width 368 height 40
click at [893, 225] on span "Next" at bounding box center [880, 226] width 24 height 23
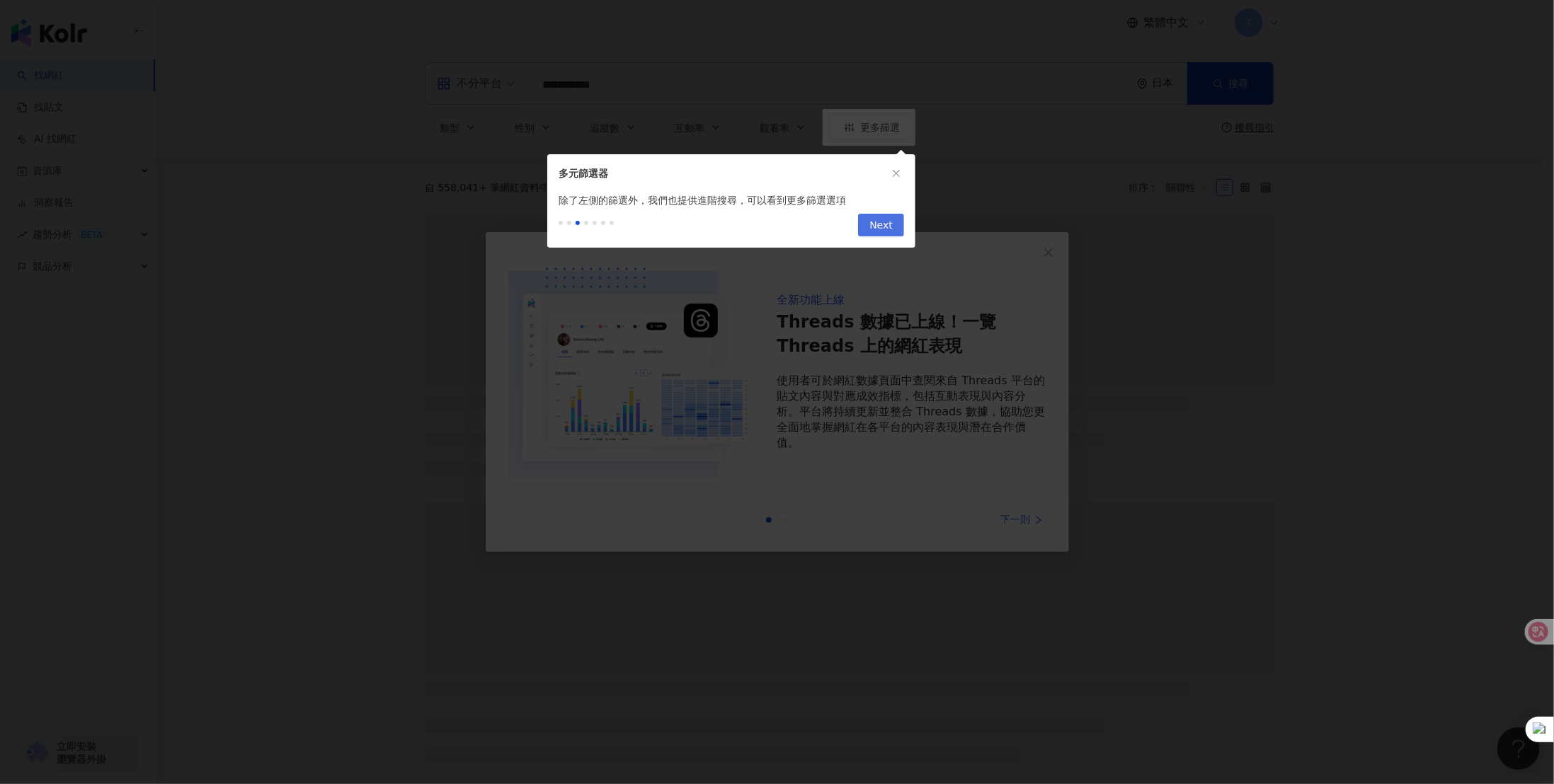
click at [882, 227] on span "Next" at bounding box center [880, 226] width 24 height 23
click at [878, 230] on span "Next" at bounding box center [880, 226] width 24 height 23
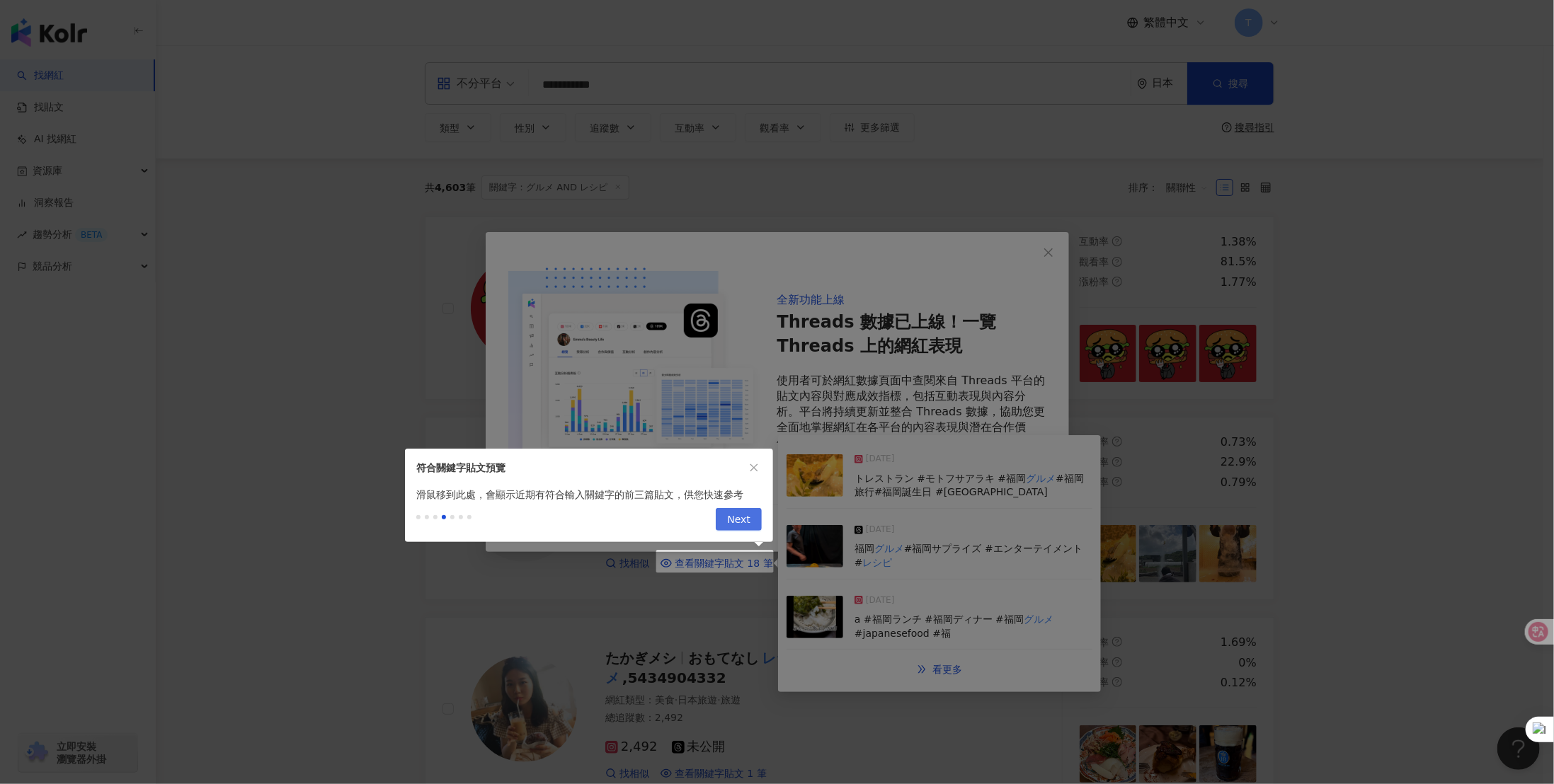
click at [740, 520] on span "Next" at bounding box center [738, 520] width 24 height 23
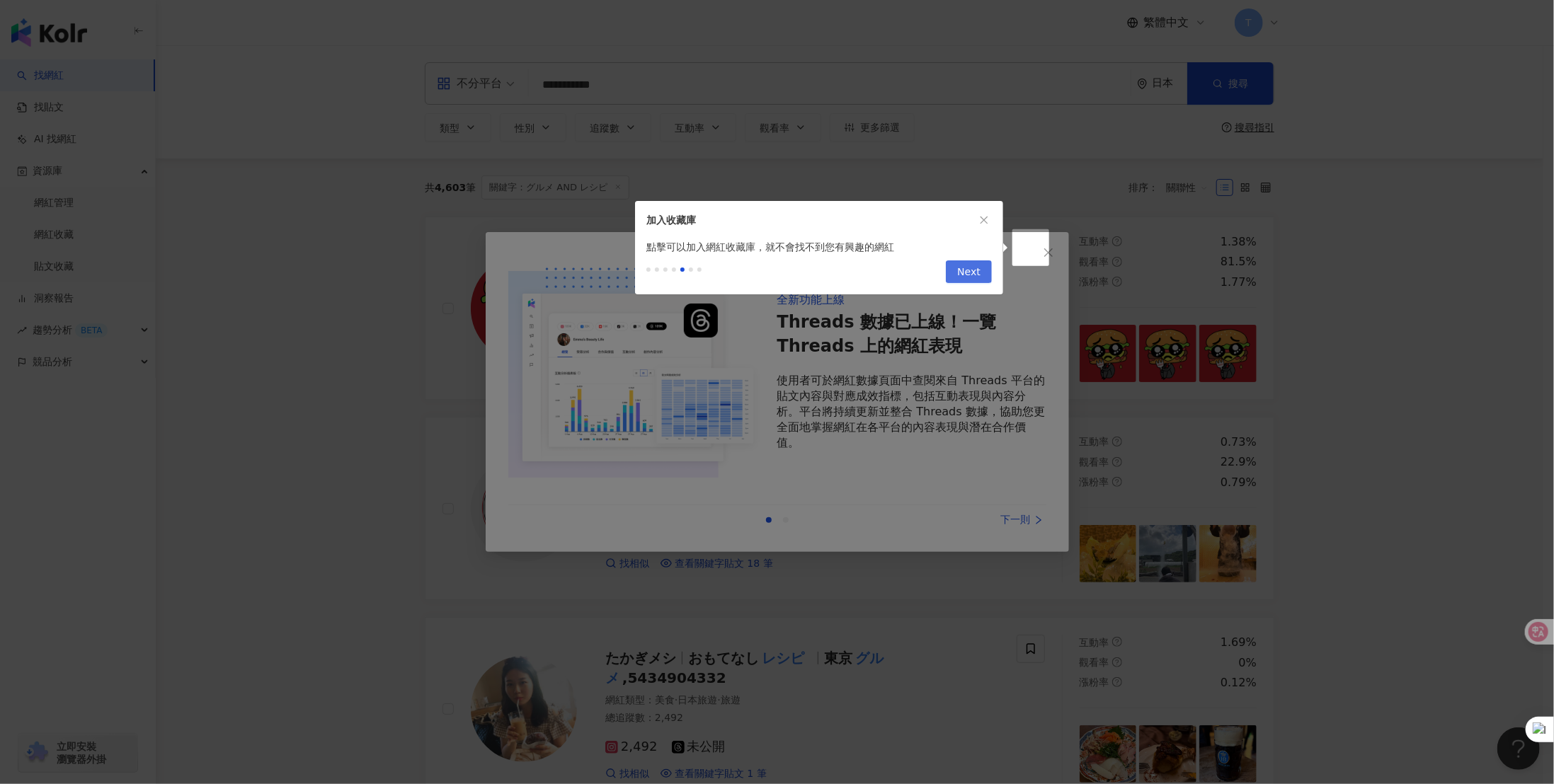
click at [970, 274] on span "Next" at bounding box center [969, 272] width 24 height 23
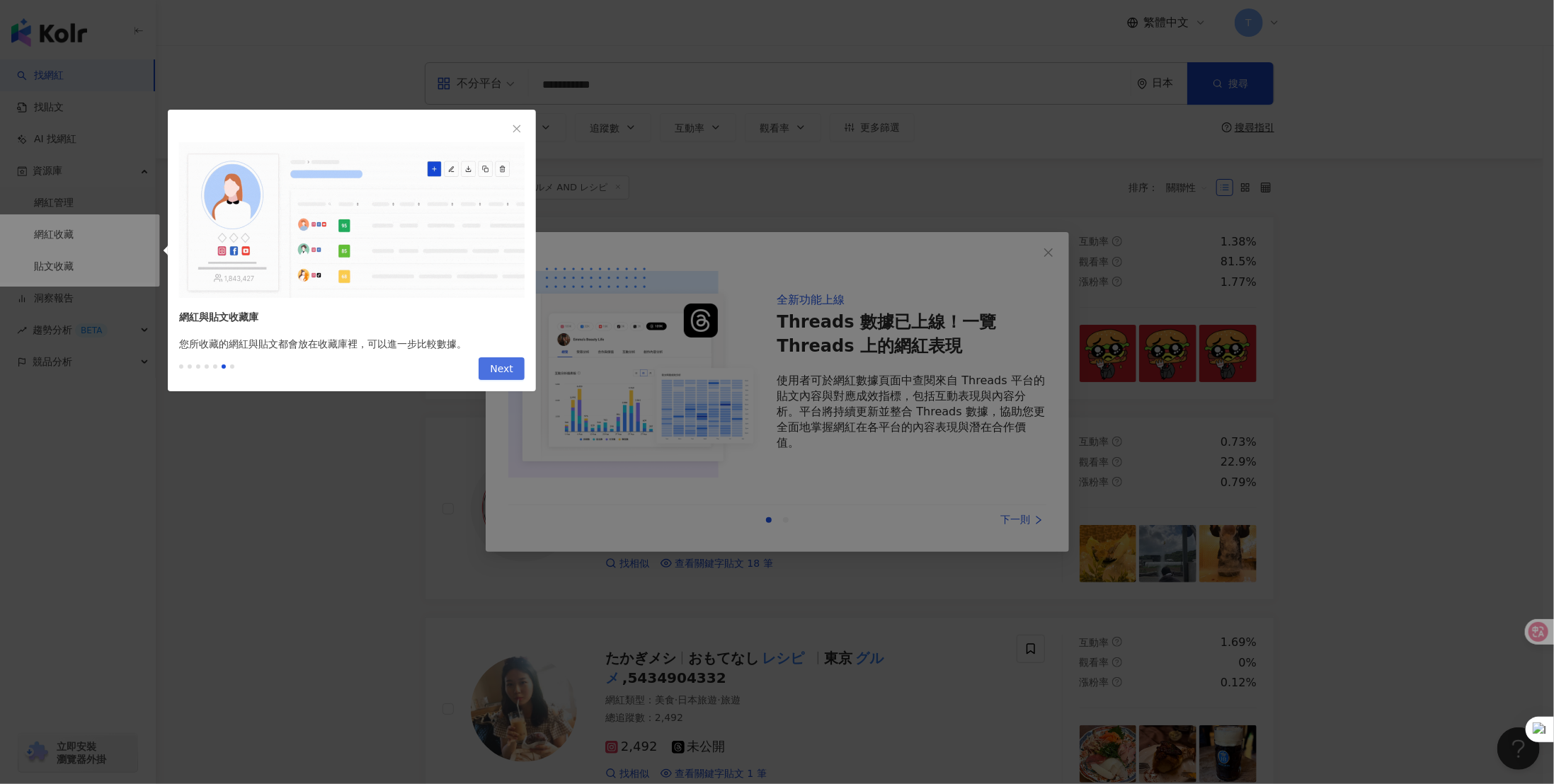
click at [502, 360] on span "Next" at bounding box center [501, 370] width 24 height 23
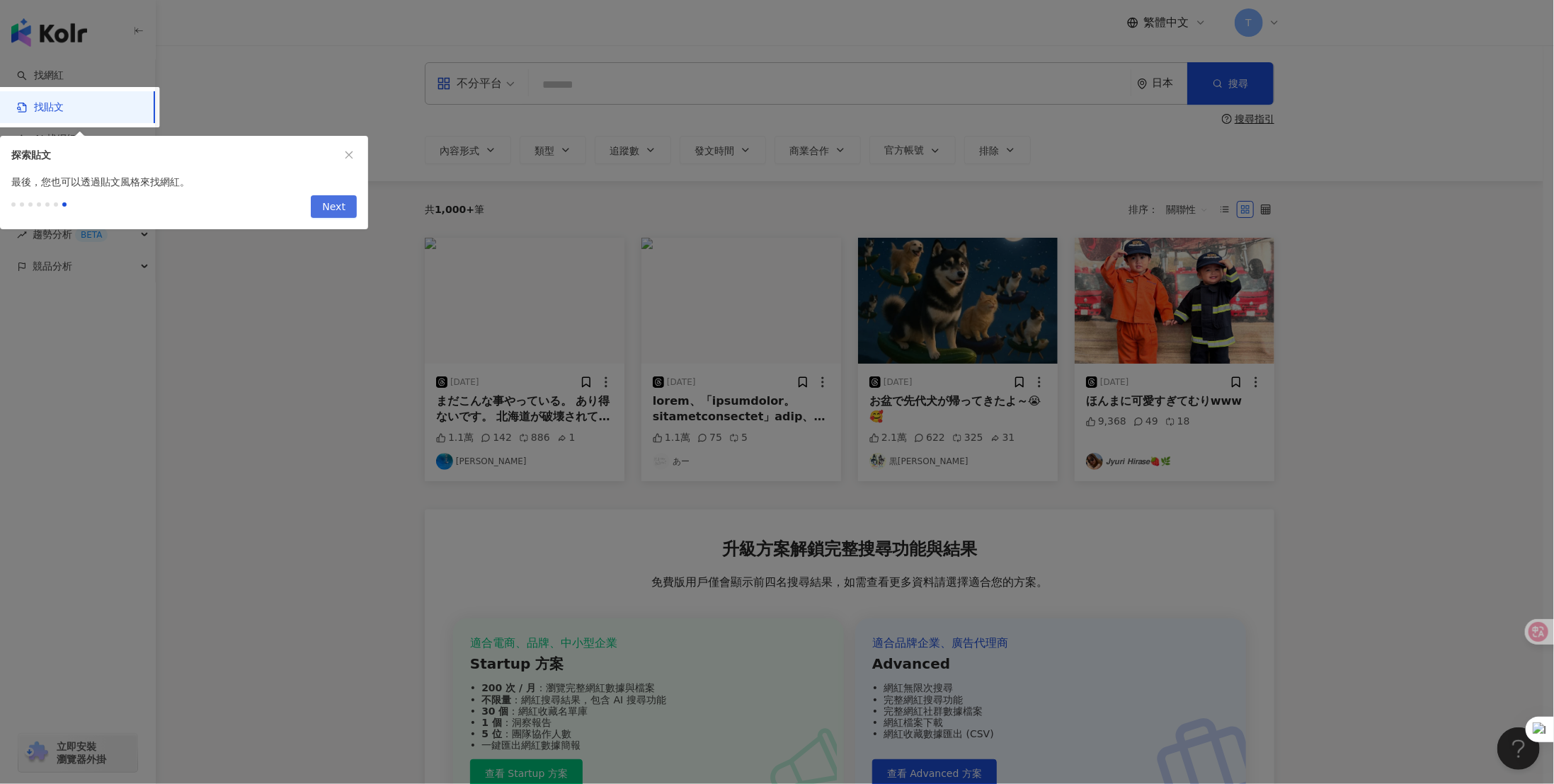
click at [327, 202] on span "Next" at bounding box center [333, 208] width 24 height 23
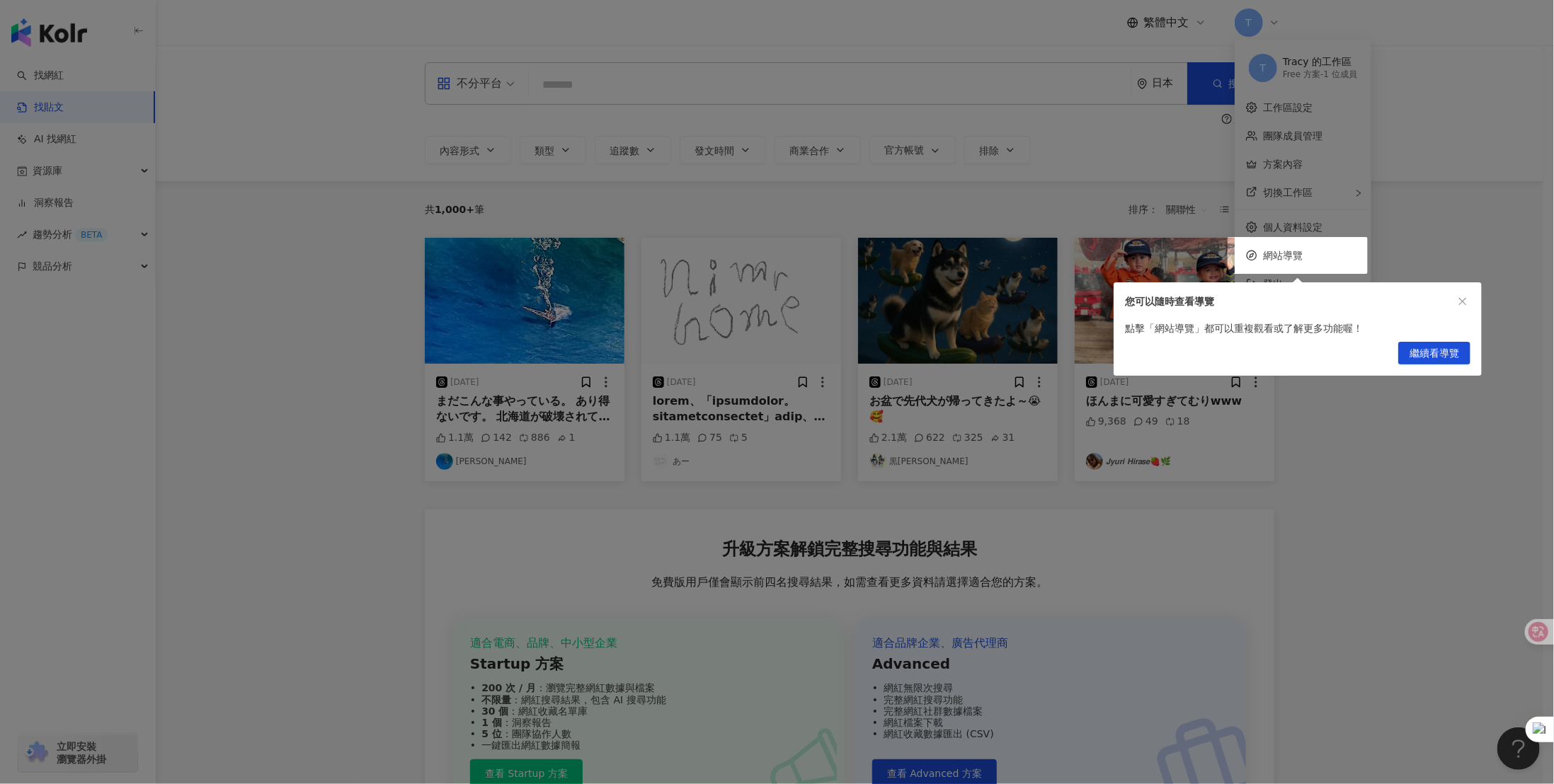
drag, startPoint x: 1468, startPoint y: 301, endPoint x: 1424, endPoint y: 140, distance: 166.9
click at [1423, 141] on body "找網紅 找貼文 AI 找網紅 資源庫 網紅管理 網紅收藏 貼文收藏 洞察報告 趨勢分析 BETA 競品分析 立即安裝 瀏覽器外掛 繁體中文 T 不分平台 日本…" at bounding box center [772, 392] width 1544 height 784
click at [1449, 340] on div "繼續看導覽" at bounding box center [1298, 356] width 368 height 40
click at [1447, 347] on span "繼續看導覽" at bounding box center [1434, 354] width 50 height 23
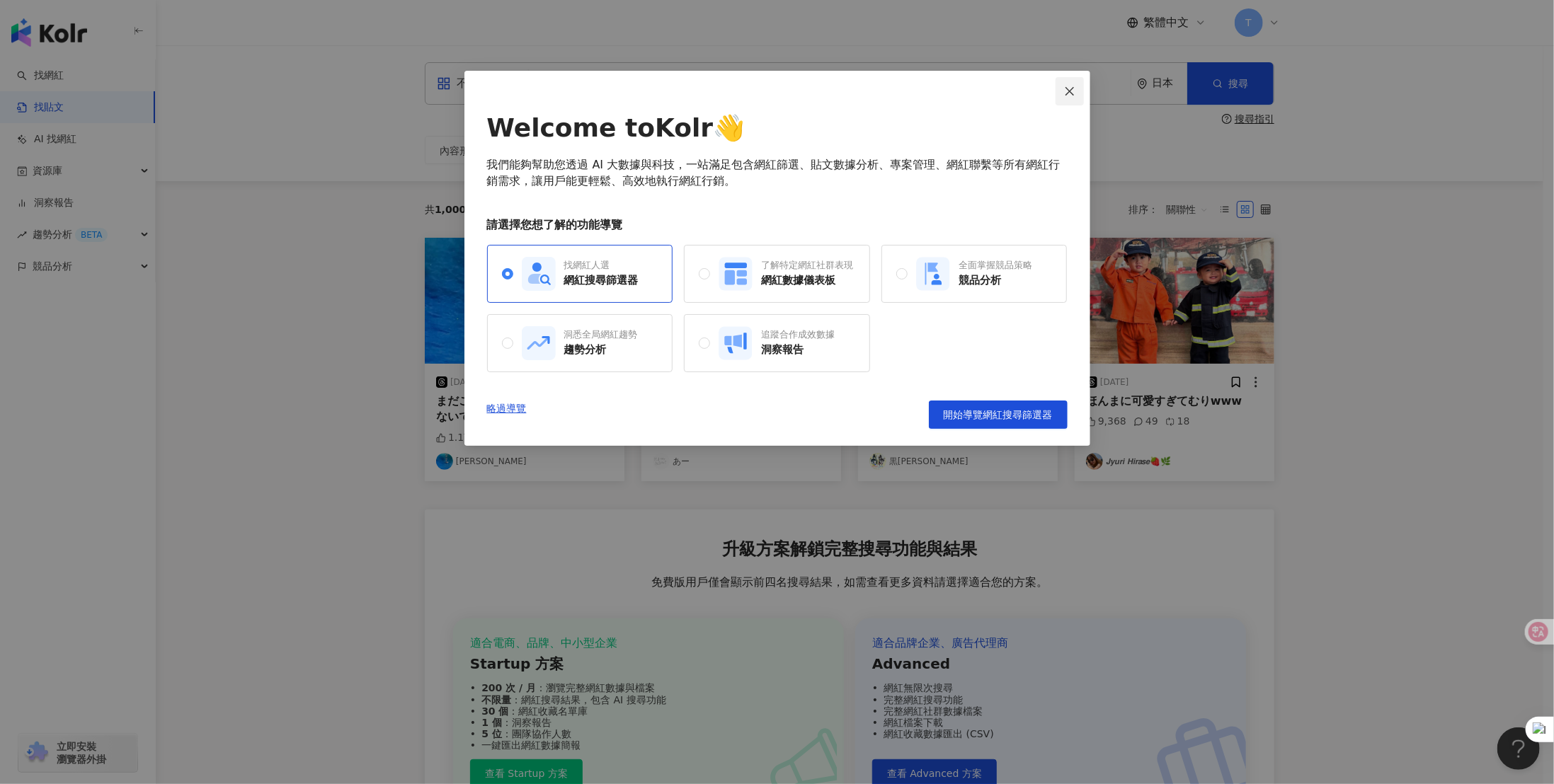
click at [1068, 93] on icon "close" at bounding box center [1070, 91] width 11 height 11
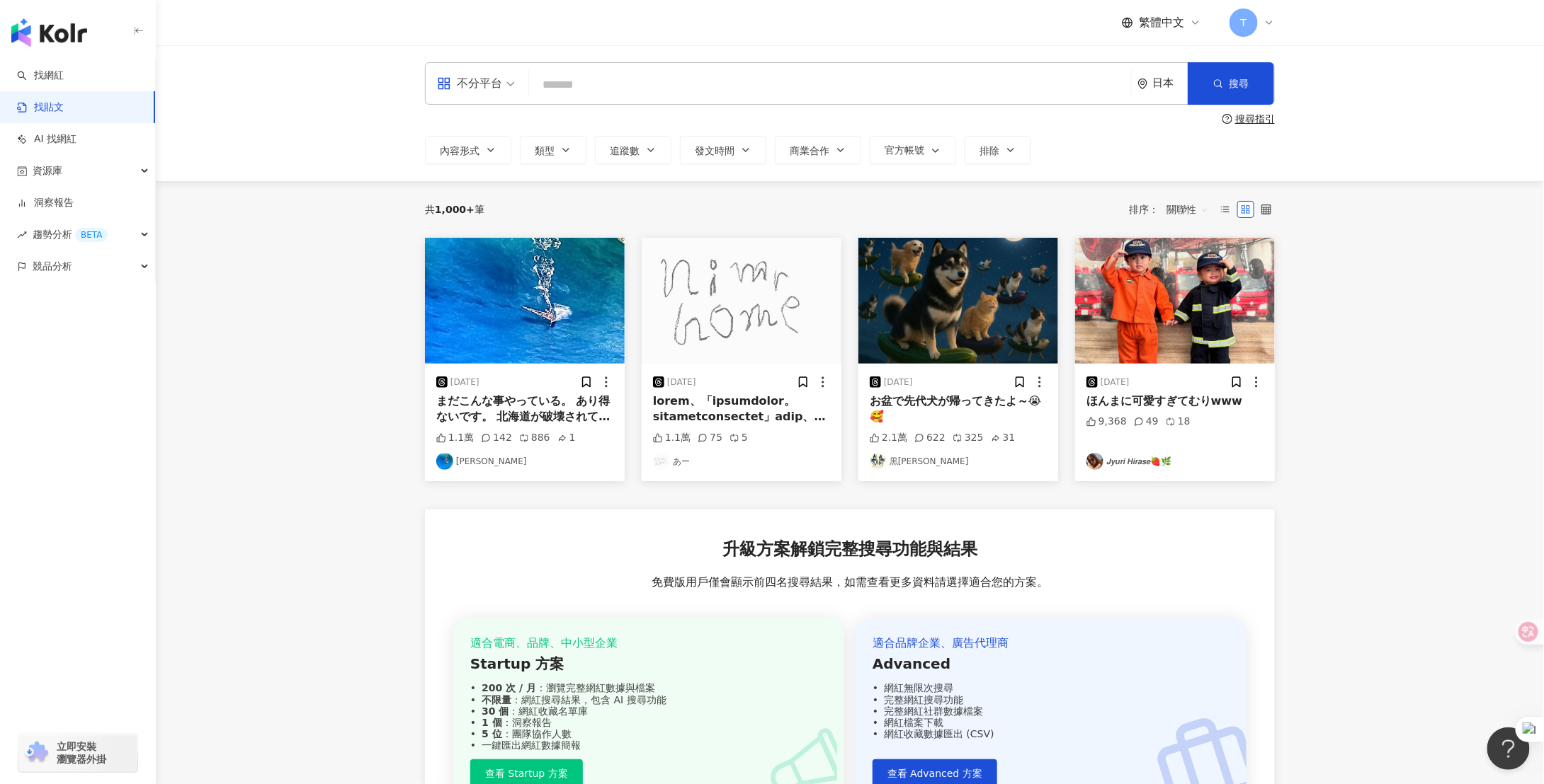
click at [1411, 334] on main "不分平台 日本 搜尋 搜尋指引 內容形式 類型 追蹤數 發文時間 商業合作 官方帳號 排除 共 1,000+ 筆 排序： 關聯性 2025/8/13 まだこん…" at bounding box center [849, 472] width 1388 height 852
click at [501, 81] on div "不分平台" at bounding box center [469, 84] width 65 height 23
click at [492, 150] on div "Instagram" at bounding box center [480, 149] width 80 height 18
click at [1252, 88] on button "搜尋" at bounding box center [1230, 83] width 87 height 43
click at [510, 90] on span "不分平台" at bounding box center [476, 84] width 78 height 23
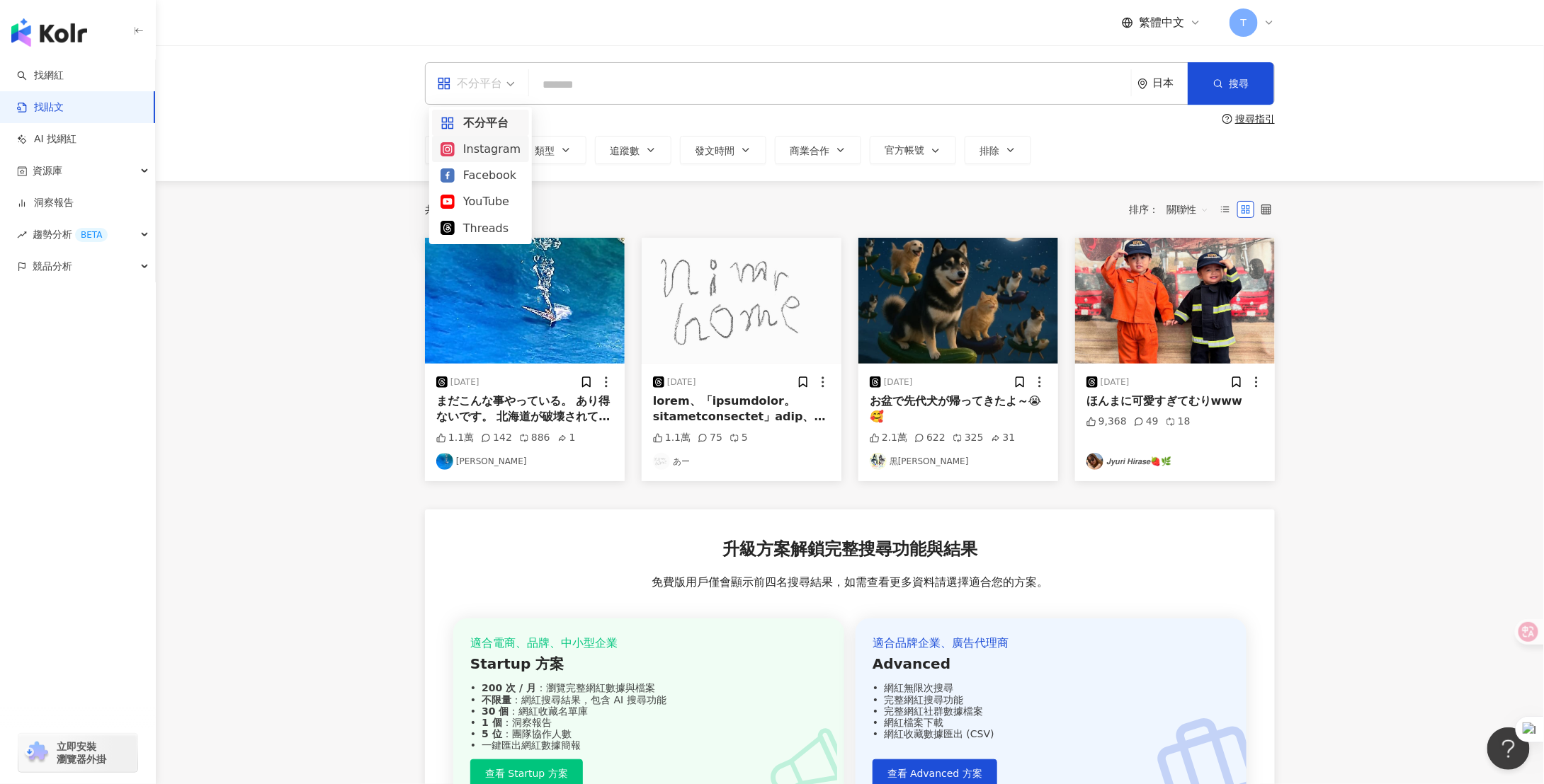
click at [468, 147] on div "Instagram" at bounding box center [480, 149] width 80 height 18
click at [498, 86] on div "不分平台" at bounding box center [469, 84] width 65 height 23
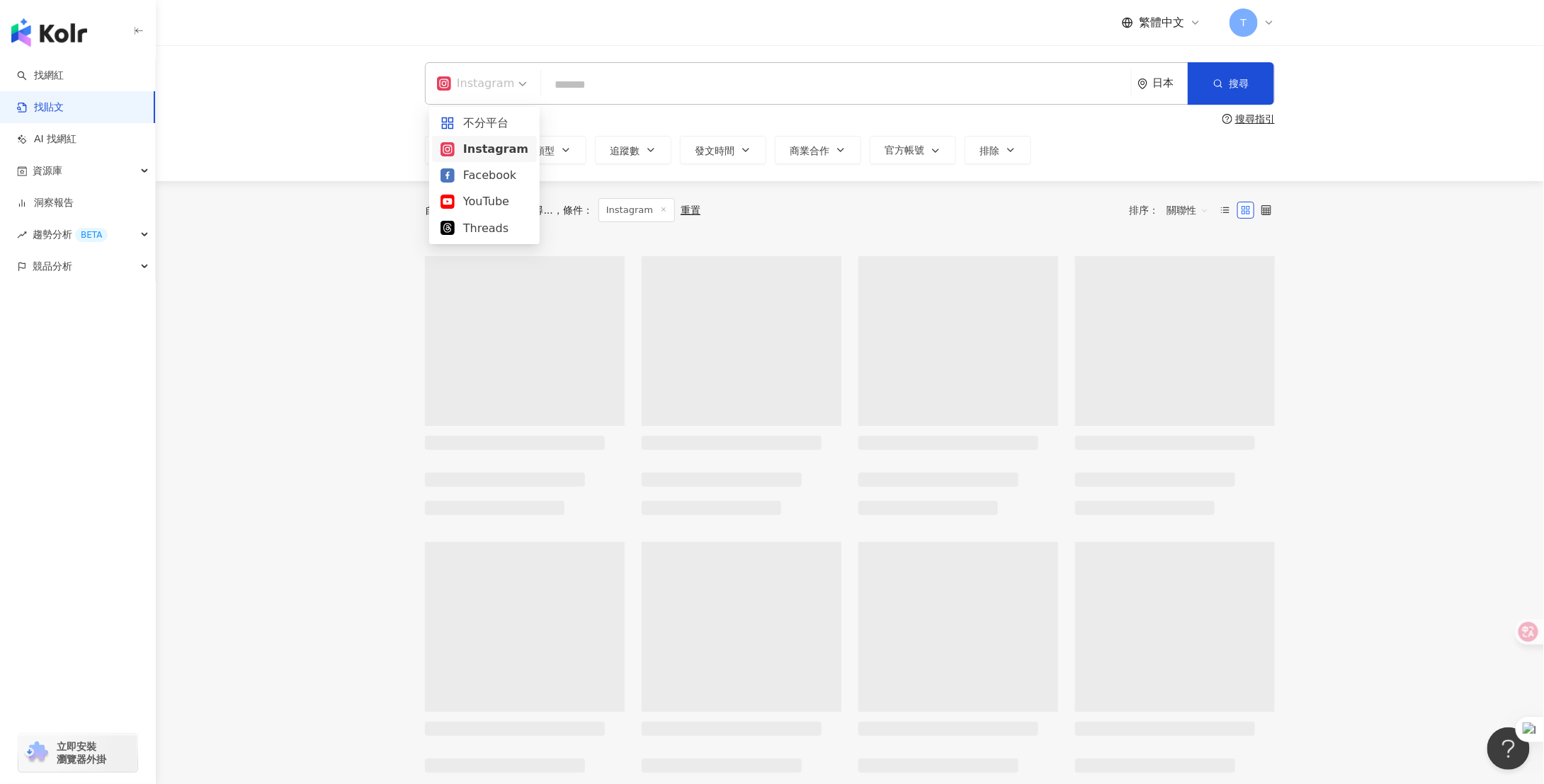
click at [1315, 207] on main "Instagram 日本 搜尋 搜尋指引 內容形式 類型 追蹤數 發文時間 商業合作 官方帳號 排除 自 10,000+ 筆貼文中搜尋... 條件 ： Ins…" at bounding box center [849, 779] width 1388 height 1467
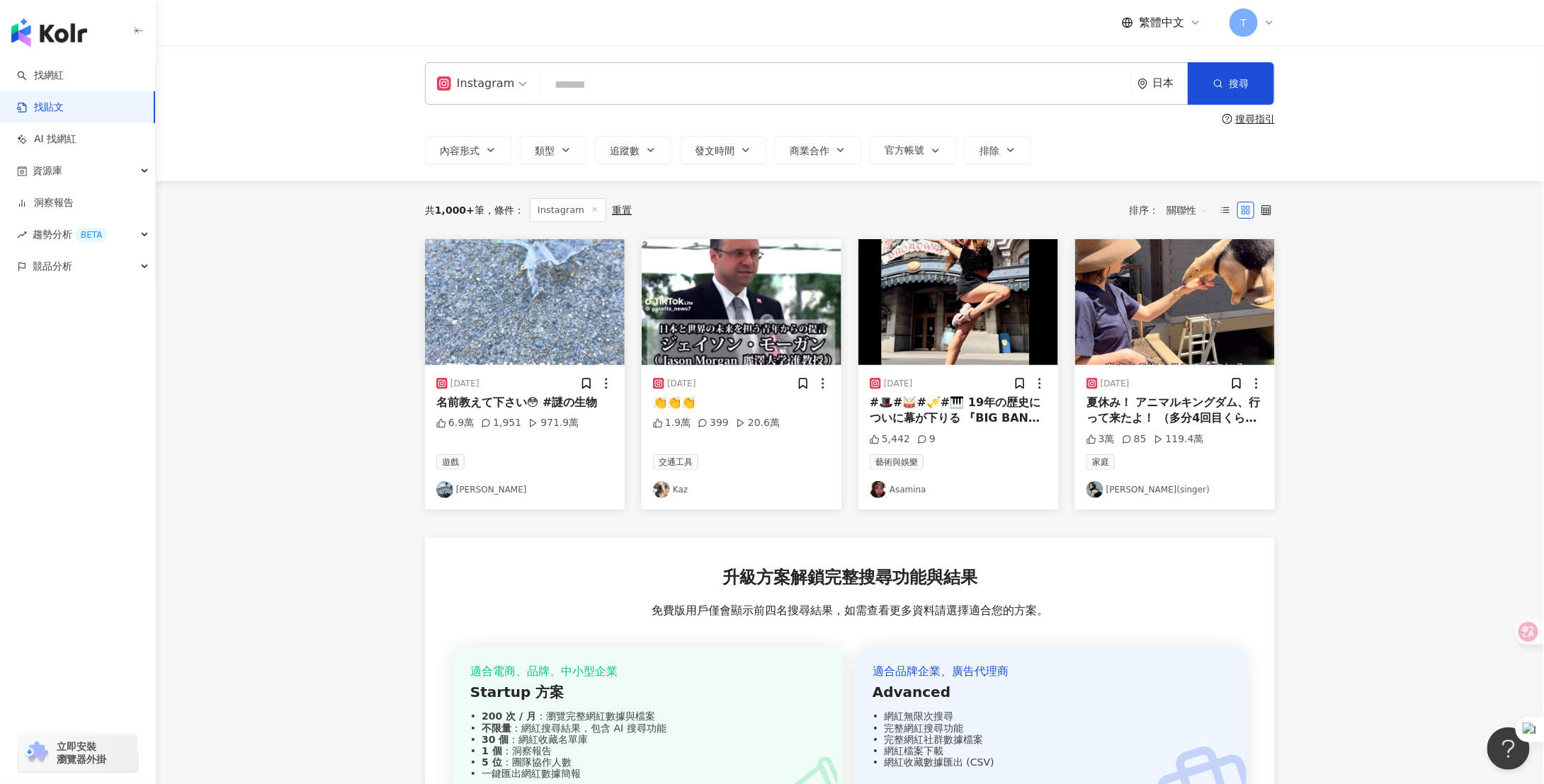
click at [592, 83] on input "search" at bounding box center [836, 85] width 579 height 30
click at [622, 89] on input "search" at bounding box center [836, 85] width 579 height 30
paste input "***"
click at [1249, 84] on span "搜尋" at bounding box center [1238, 84] width 20 height 11
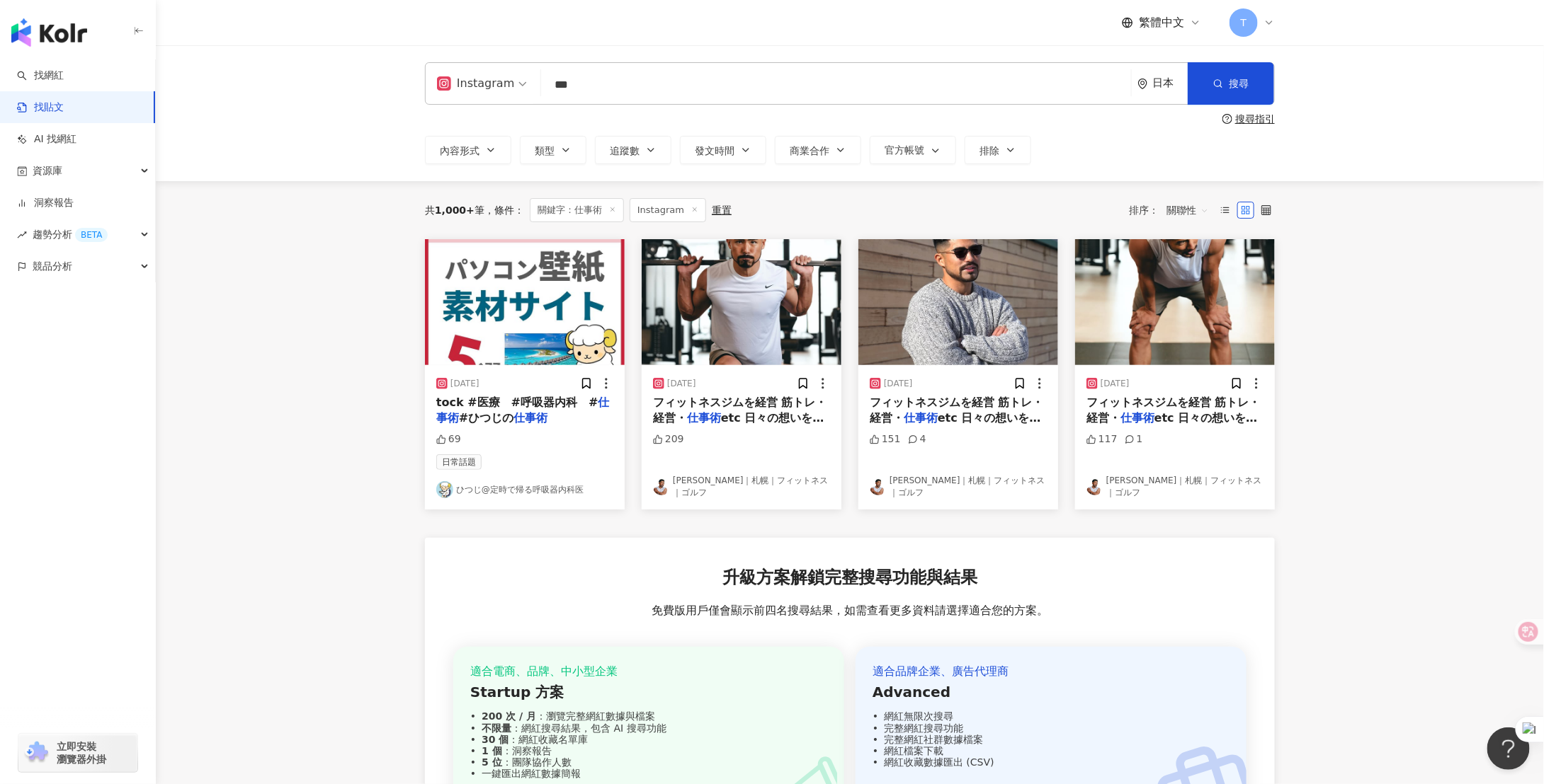
drag, startPoint x: 599, startPoint y: 88, endPoint x: 505, endPoint y: 77, distance: 94.6
click at [505, 77] on div "Instagram 仕事術 *** 日本 搜尋" at bounding box center [850, 83] width 850 height 43
type input "**"
click at [1228, 79] on button "搜尋" at bounding box center [1230, 83] width 87 height 43
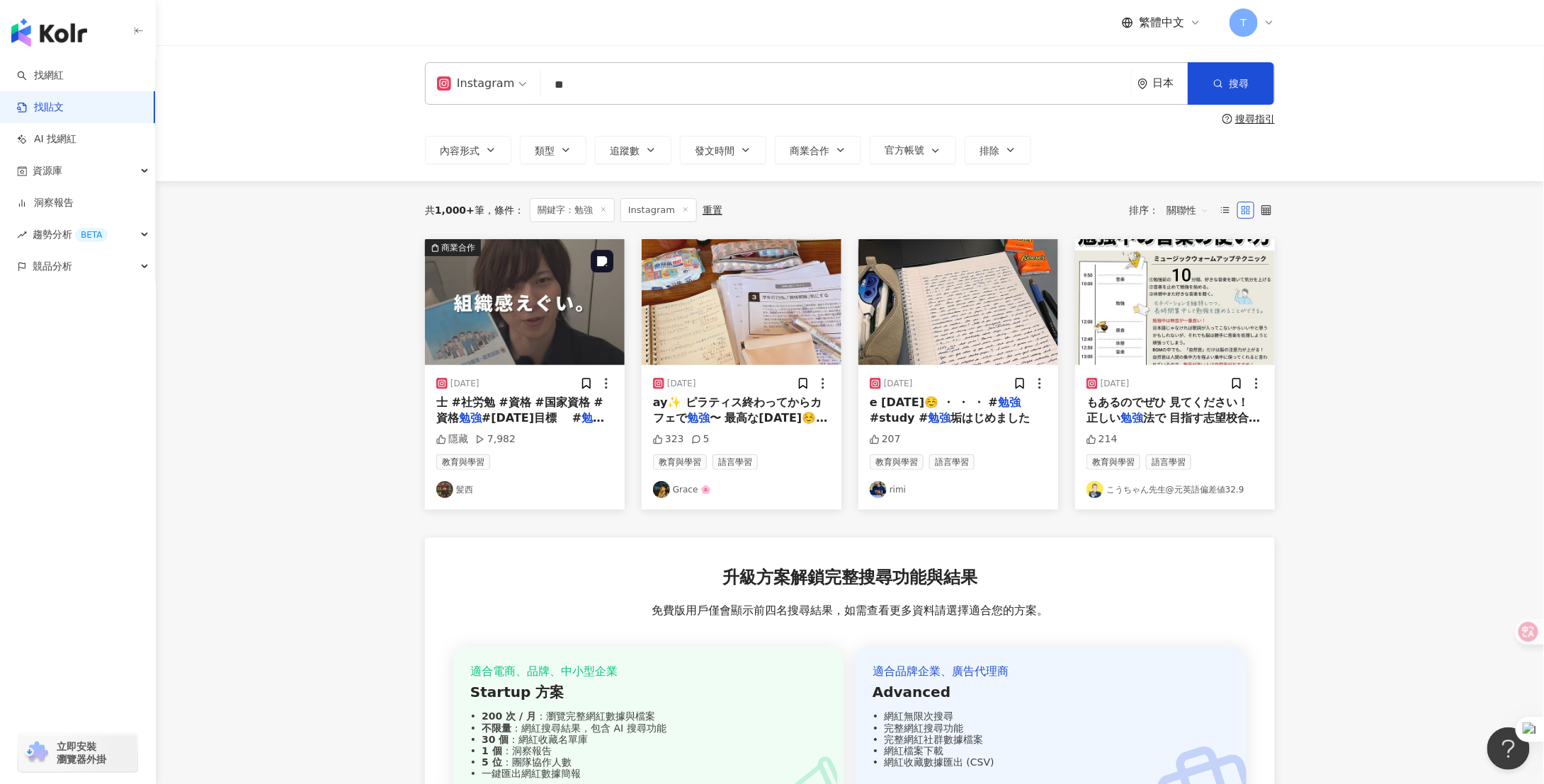
click at [538, 324] on img at bounding box center [525, 302] width 200 height 126
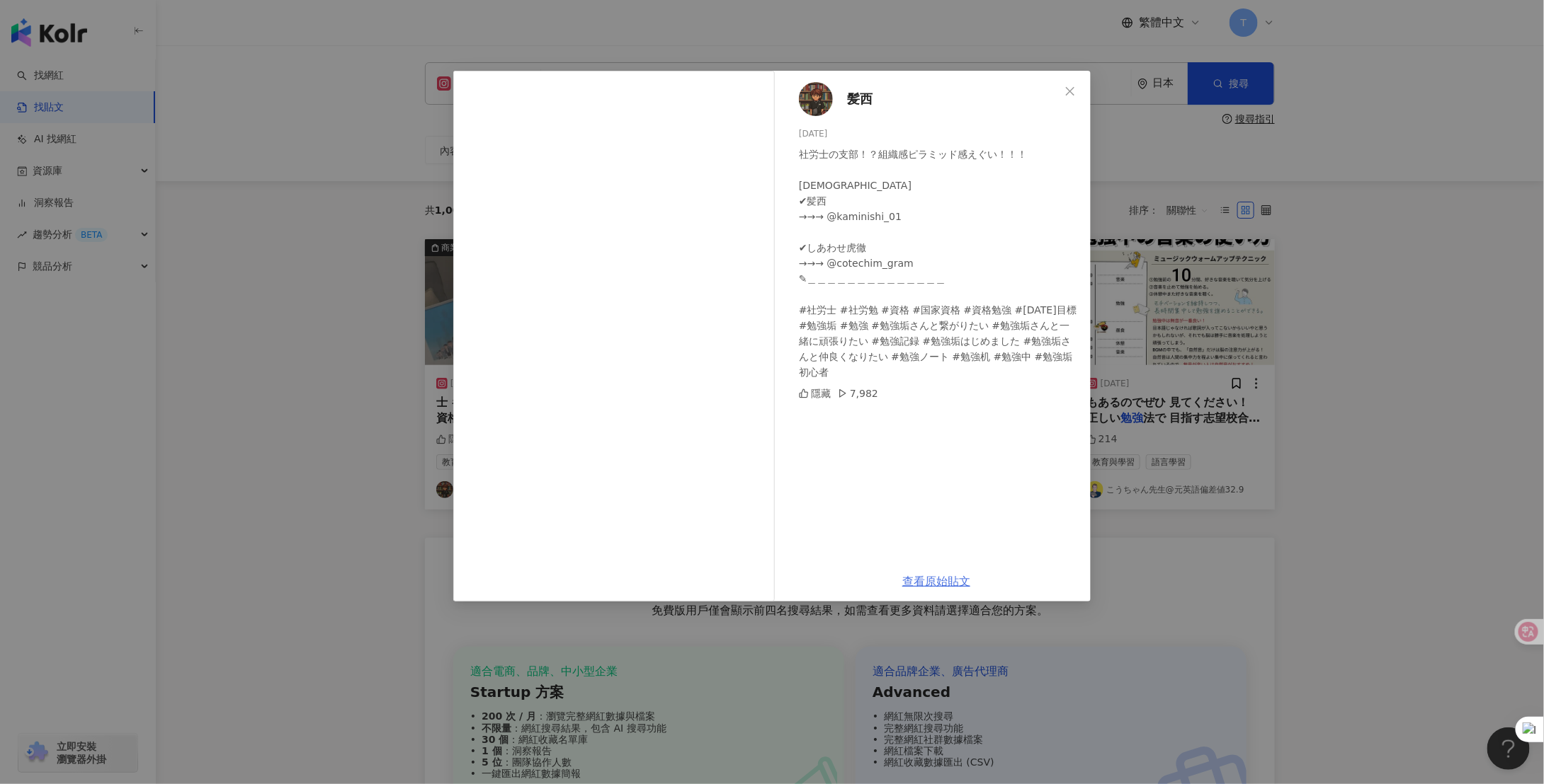
click at [927, 315] on div "社労士の支部！？組織感ピラミッド感えぐい！！！ ︎＿＿＿＿＿＿＿＿＿＿＿＿＿＿ ✔︎髪西 →→→ @kaminishi_01 ✔︎しあわせ虎徹 →→→ @co…" at bounding box center [939, 263] width 280 height 233
click at [939, 582] on link "查看原始貼文" at bounding box center [936, 581] width 68 height 13
click at [1067, 87] on icon "close" at bounding box center [1070, 91] width 11 height 11
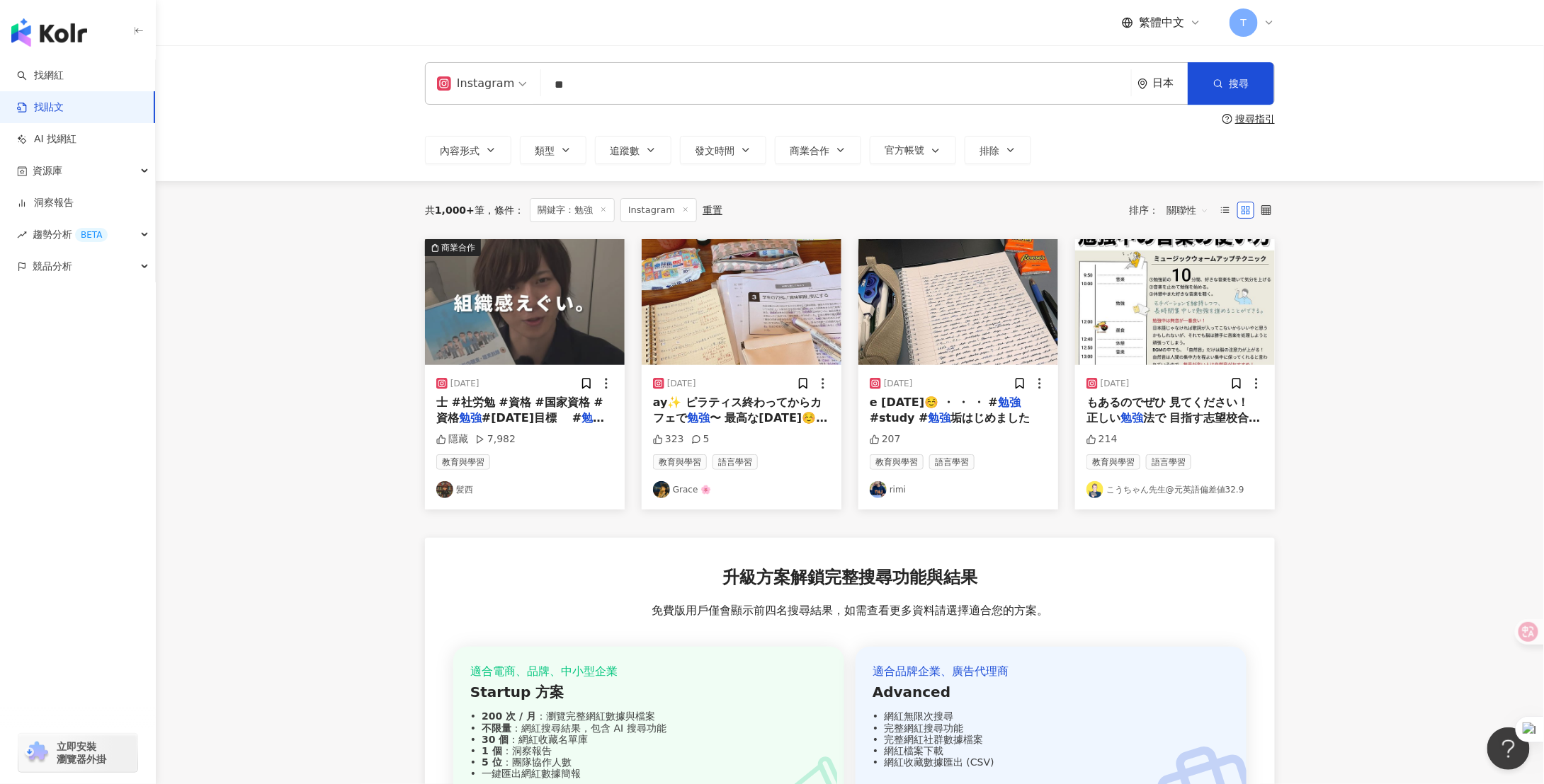
click at [677, 489] on link "Grace 🌸" at bounding box center [742, 490] width 177 height 17
click at [705, 404] on span "ay✨ ピラティス終わってからカフェで" at bounding box center [737, 410] width 169 height 29
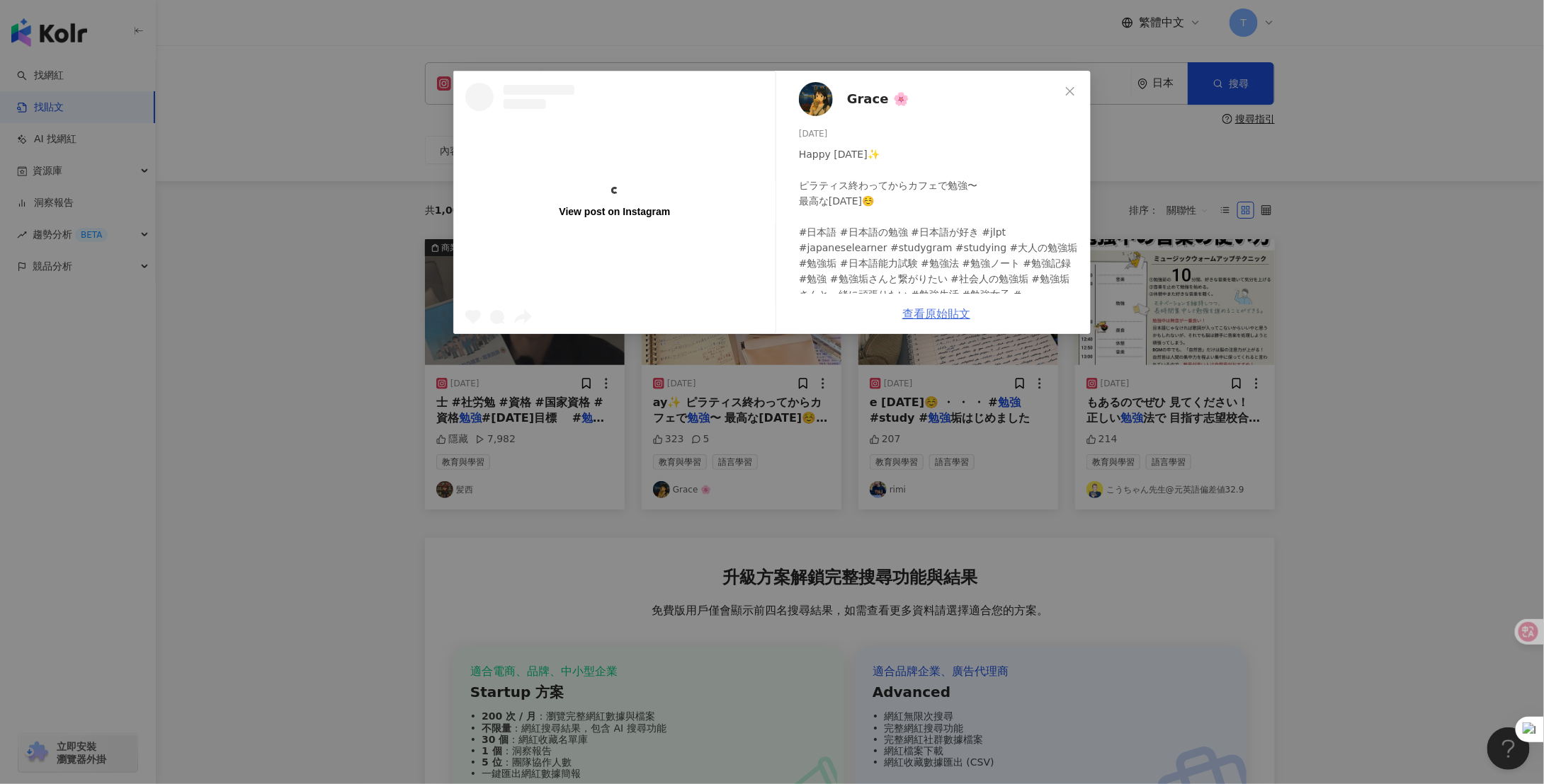
click at [944, 312] on link "查看原始貼文" at bounding box center [936, 313] width 68 height 13
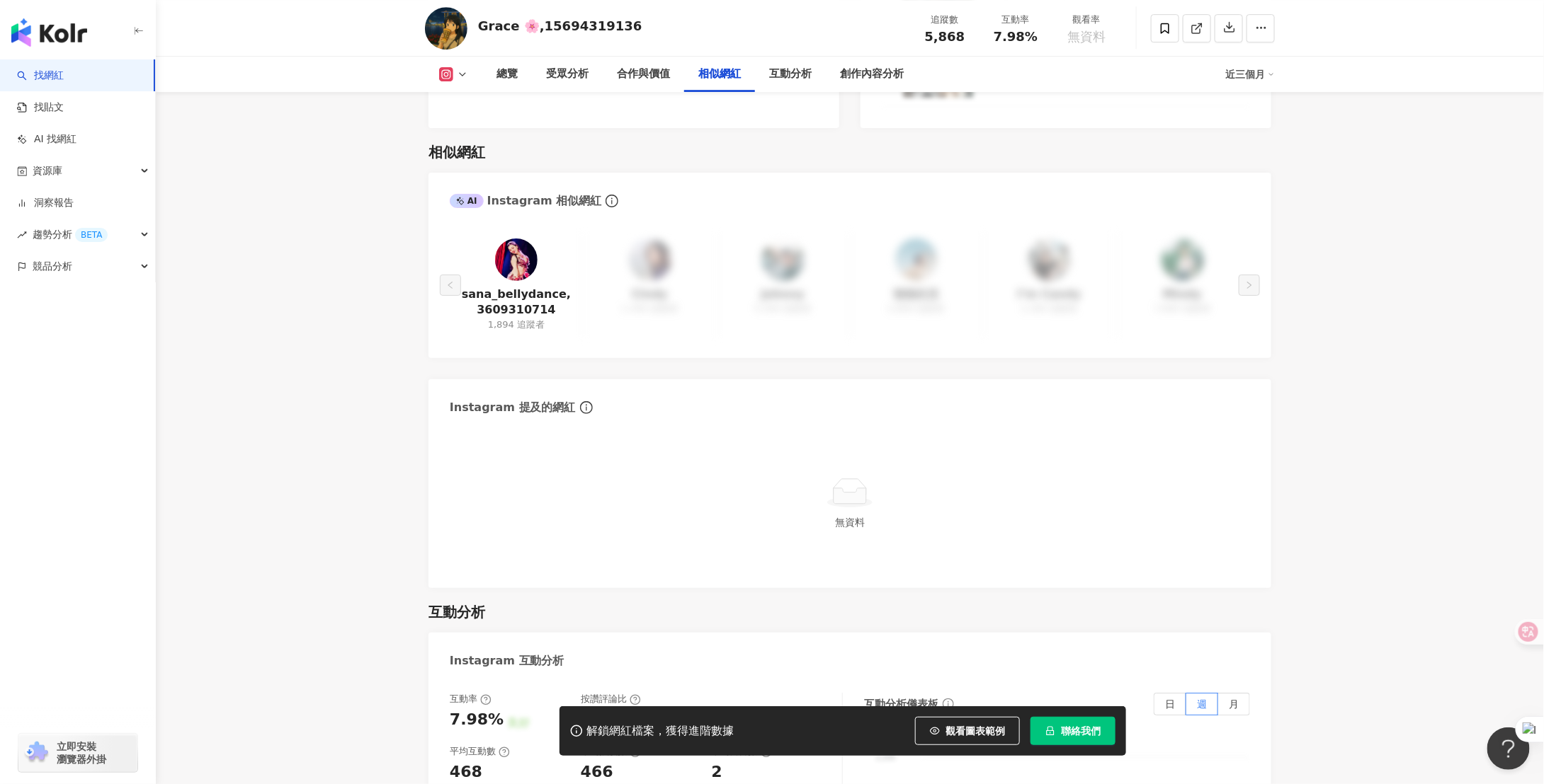
scroll to position [2265, 0]
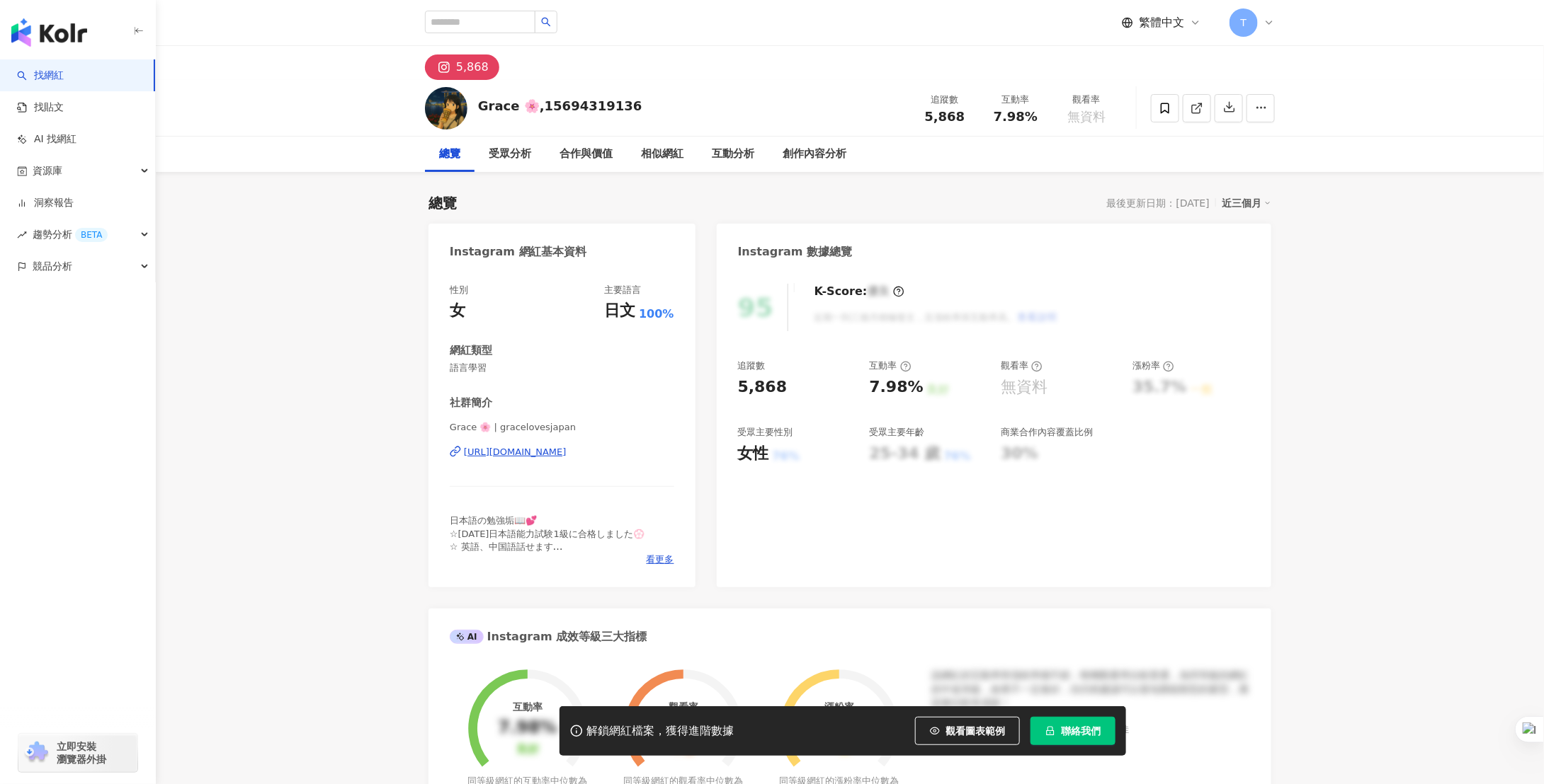
click at [60, 40] on img "button" at bounding box center [49, 32] width 75 height 29
click at [34, 30] on img "button" at bounding box center [49, 32] width 75 height 29
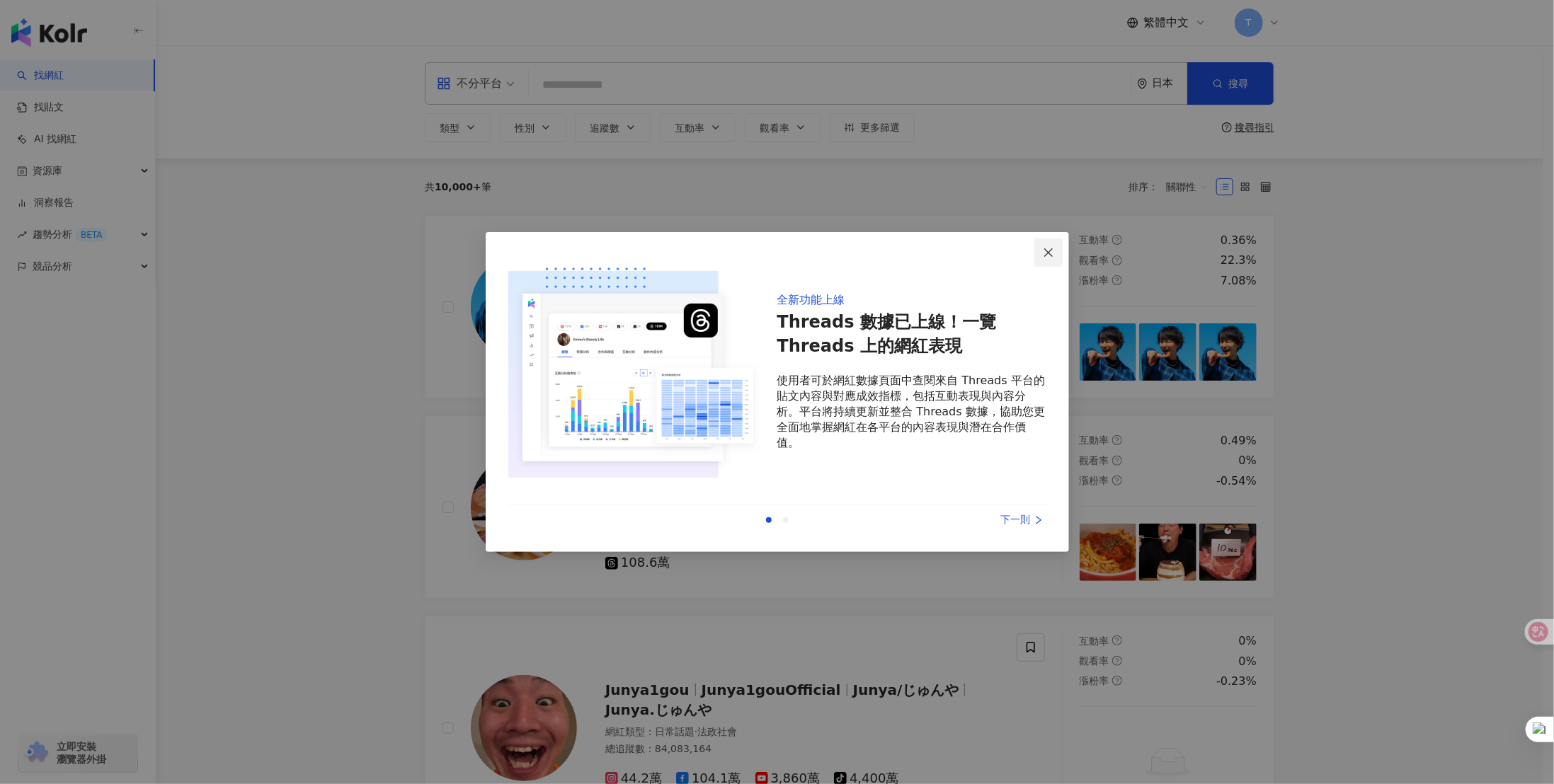
click at [1044, 250] on icon "close" at bounding box center [1048, 252] width 11 height 11
